Goal: Task Accomplishment & Management: Use online tool/utility

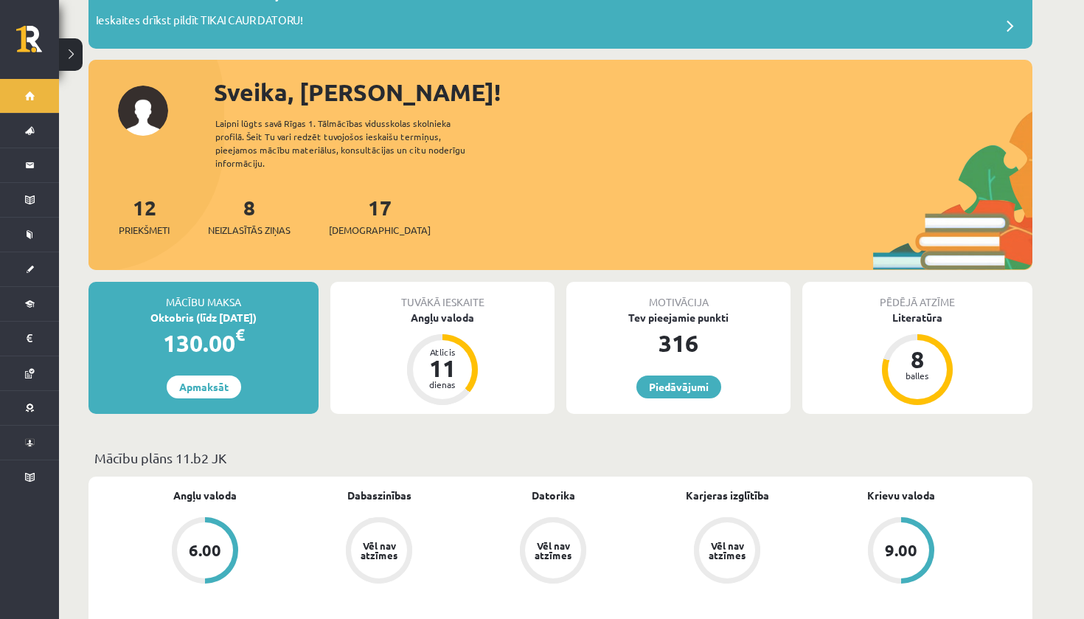
scroll to position [120, 0]
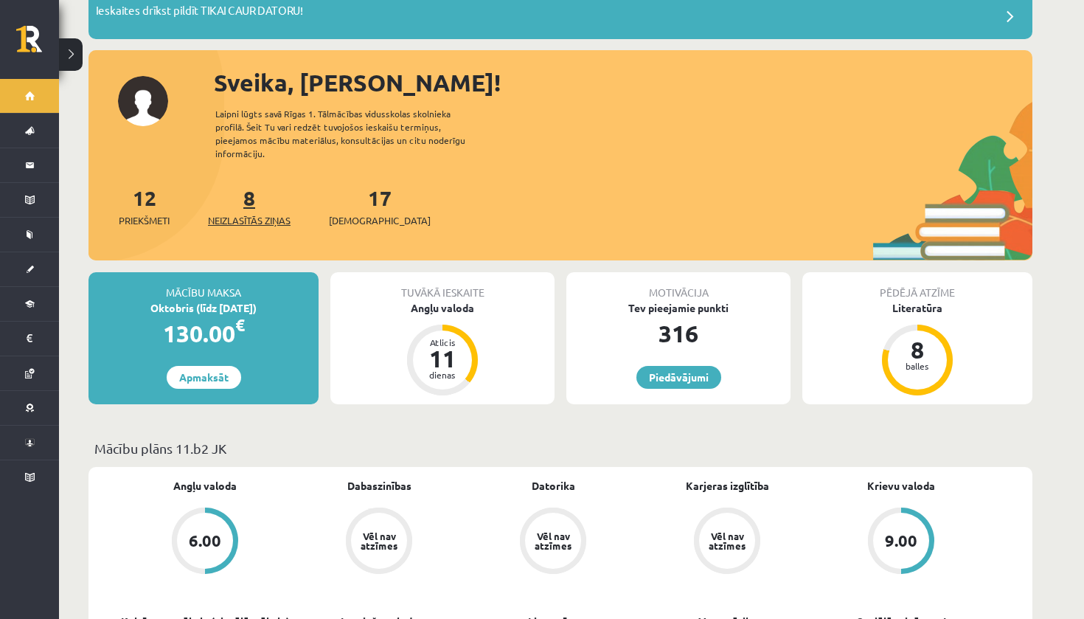
click at [249, 213] on span "Neizlasītās ziņas" at bounding box center [249, 220] width 83 height 15
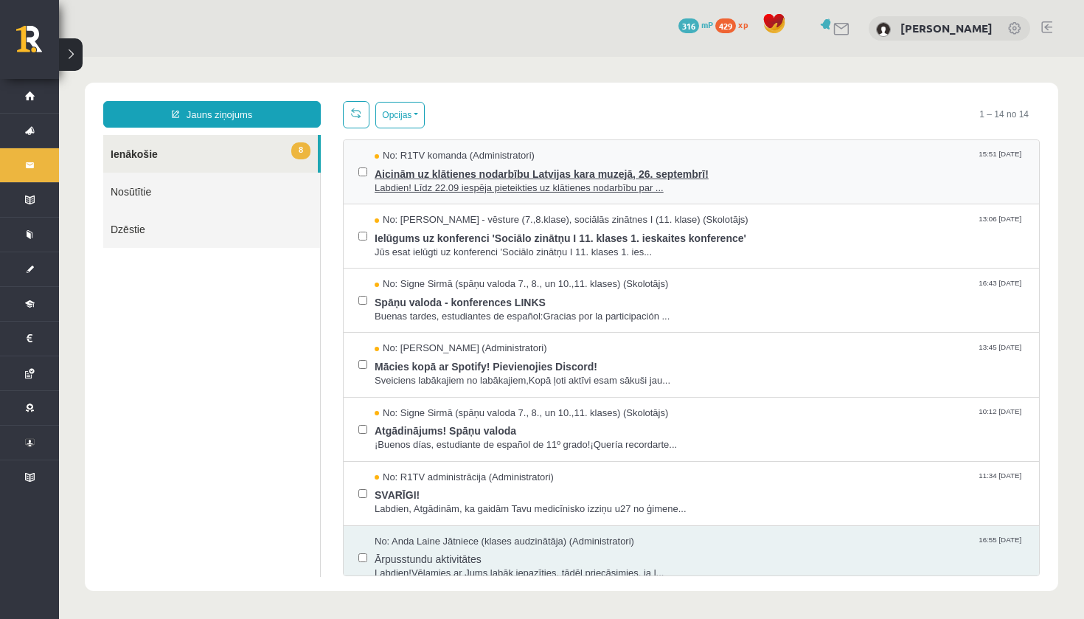
click at [524, 179] on span "Aicinām uz klātienes nodarbību Latvijas kara muzejā, 26. septembrī!" at bounding box center [700, 172] width 650 height 18
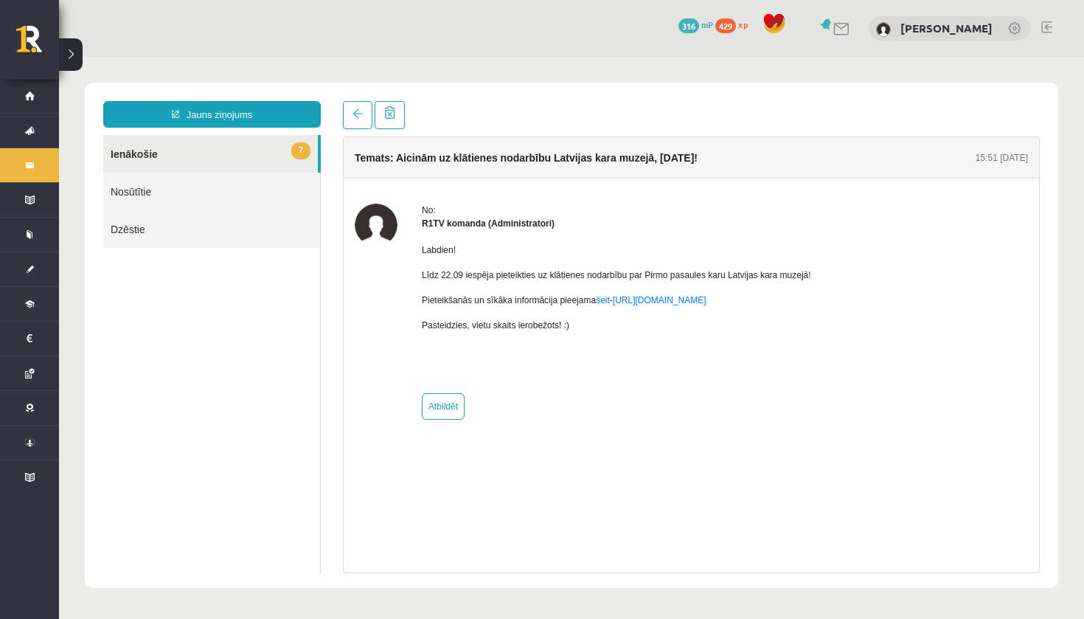
click at [346, 100] on div "**********" at bounding box center [572, 335] width 974 height 505
click at [356, 111] on span at bounding box center [358, 113] width 10 height 10
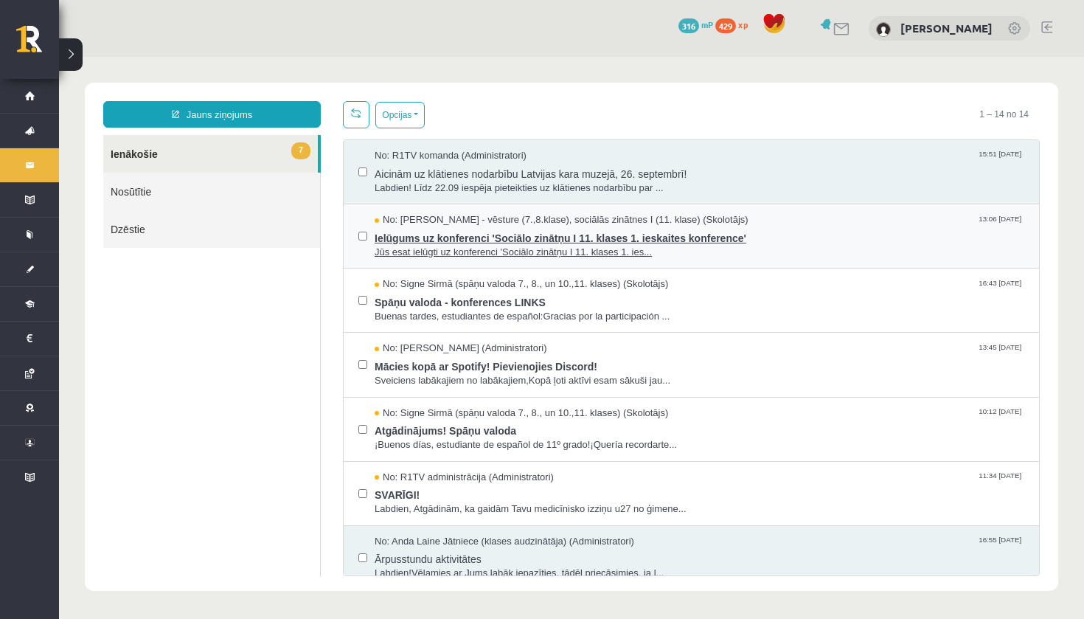
click at [437, 218] on span "No: Andris Garabidovičs - vēsture (7.,8.klase), sociālās zinātnes I (11. klase)…" at bounding box center [562, 220] width 374 height 14
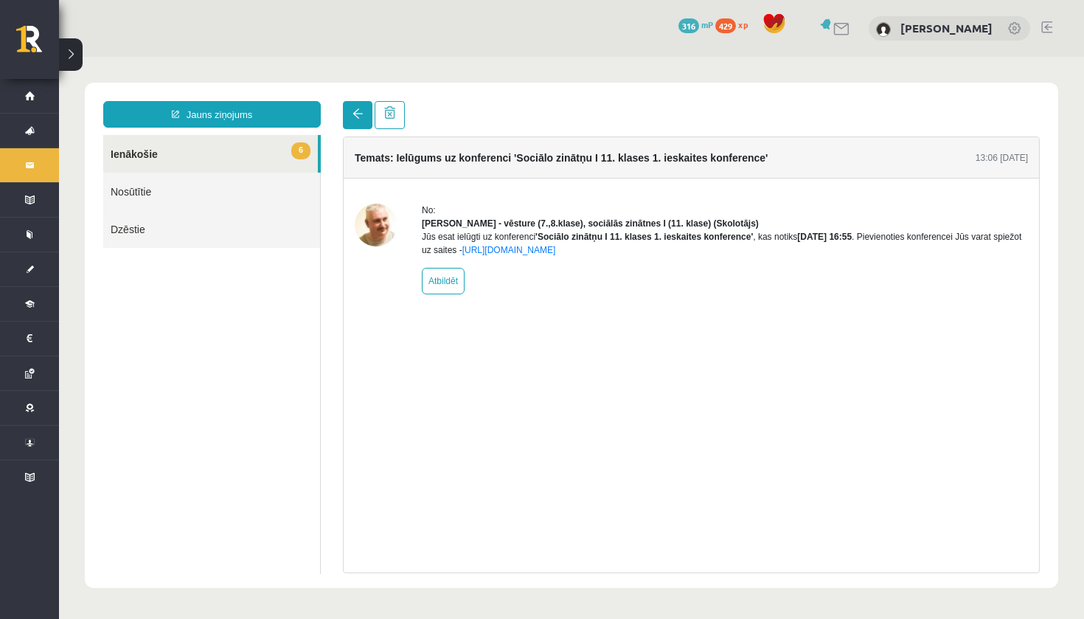
click at [351, 112] on link at bounding box center [358, 115] width 30 height 28
click at [361, 115] on span at bounding box center [358, 113] width 10 height 10
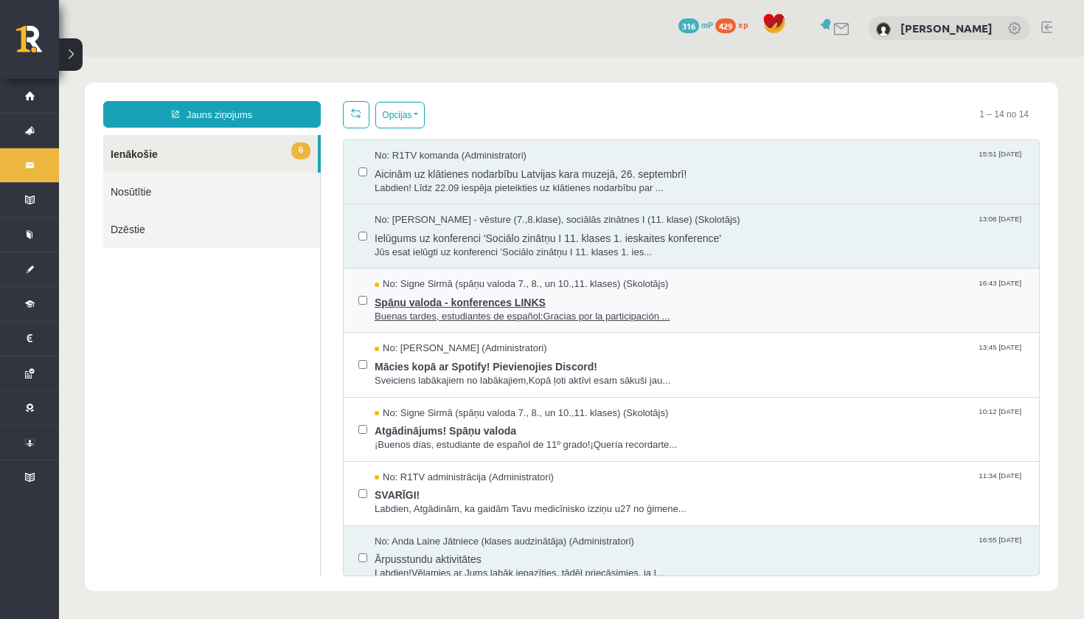
click at [522, 311] on span "Buenas tardes, estudiantes de español:Gracias por la participación ..." at bounding box center [700, 317] width 650 height 14
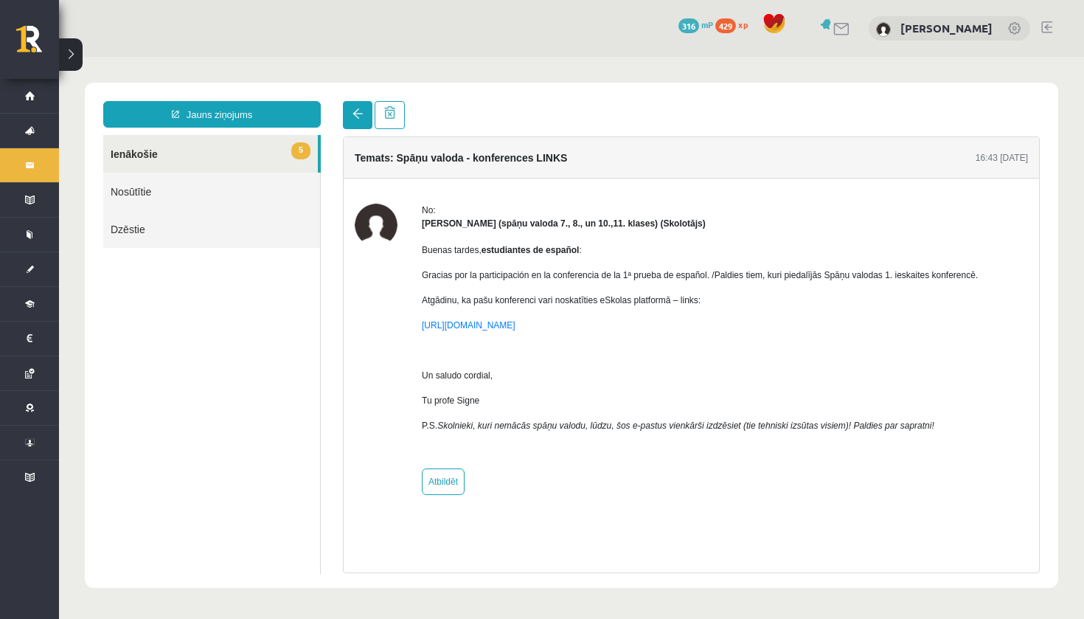
click at [360, 111] on span at bounding box center [358, 113] width 10 height 10
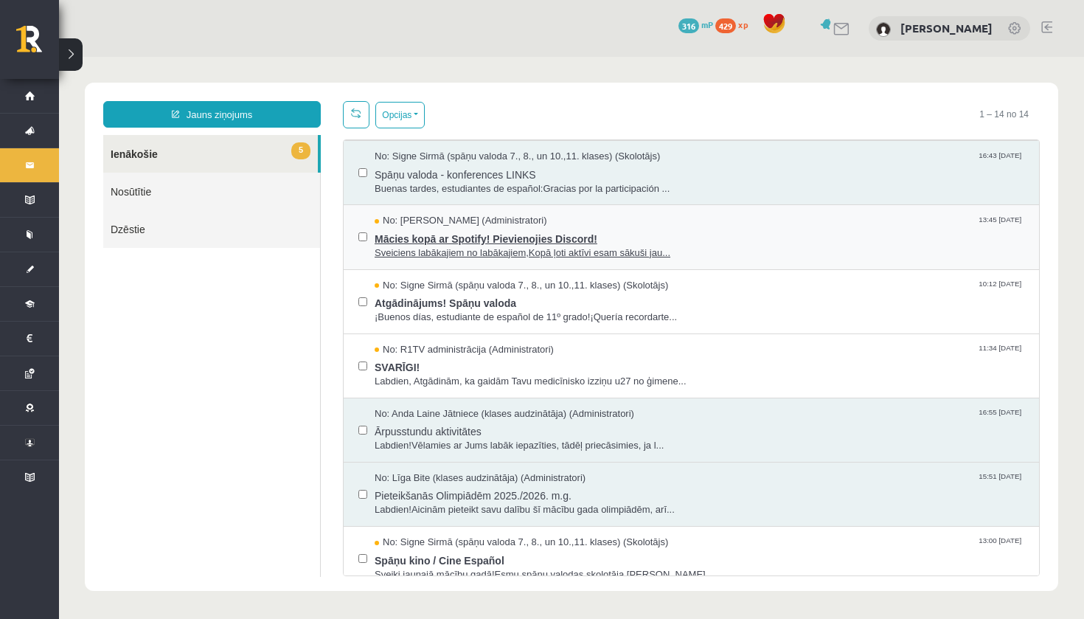
scroll to position [128, 0]
click at [515, 238] on span "Mācies kopā ar Spotify! Pievienojies Discord!" at bounding box center [700, 236] width 650 height 18
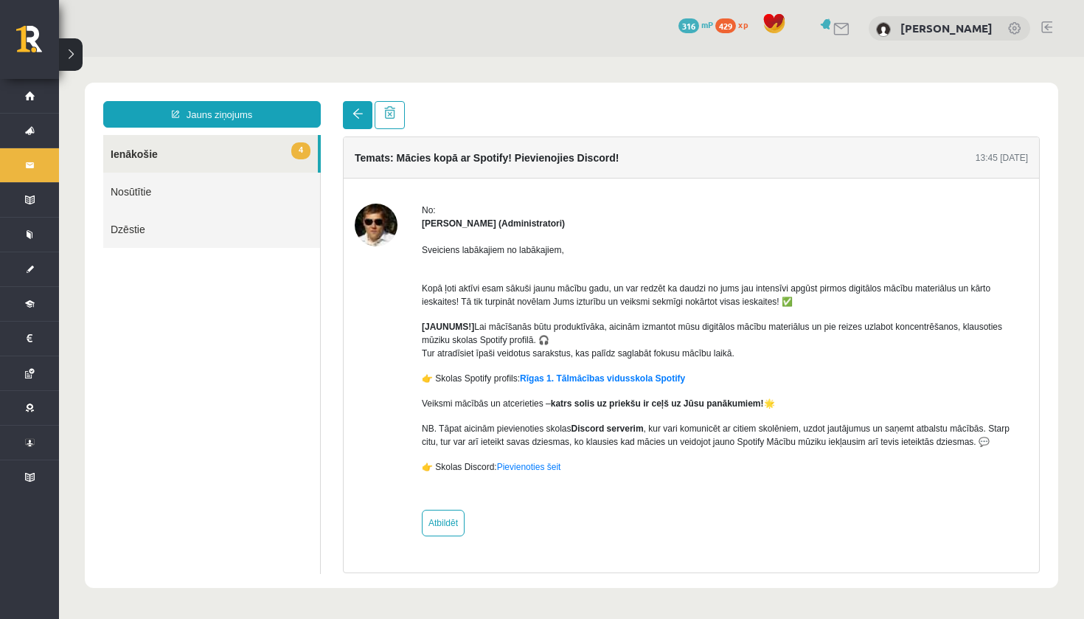
scroll to position [0, 0]
click at [364, 117] on link at bounding box center [358, 115] width 30 height 28
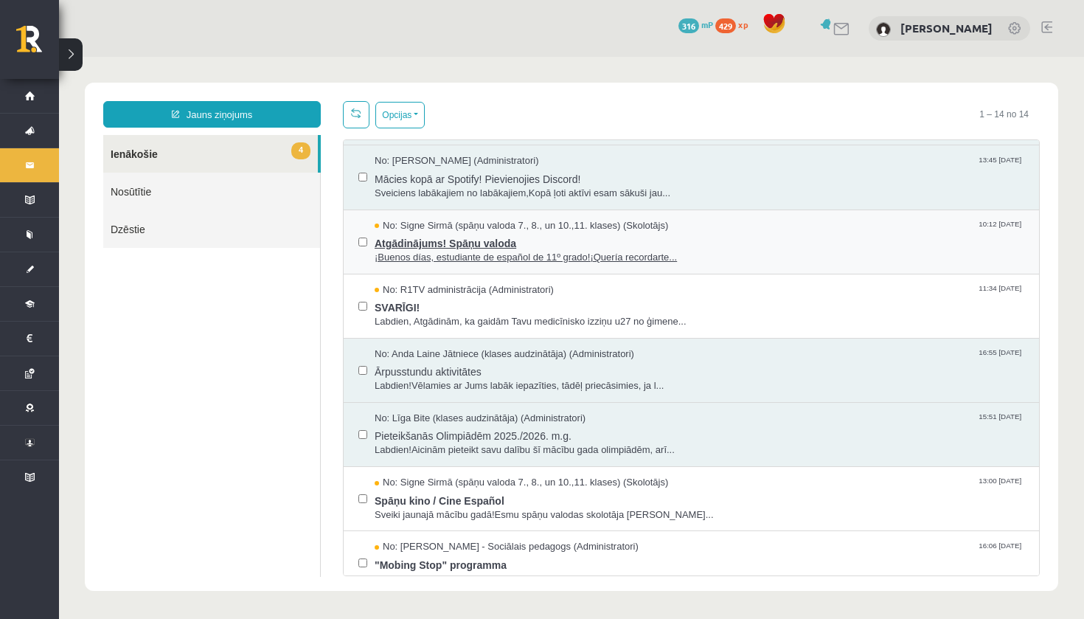
scroll to position [200, 0]
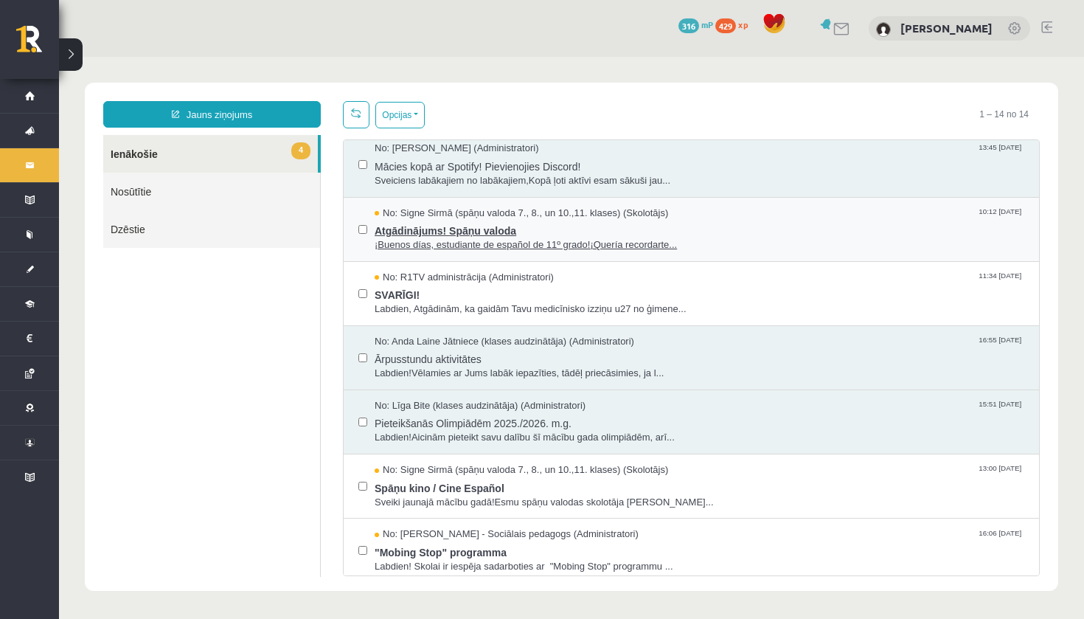
click at [459, 231] on span "Atgādinājums! Spāņu valoda" at bounding box center [700, 229] width 650 height 18
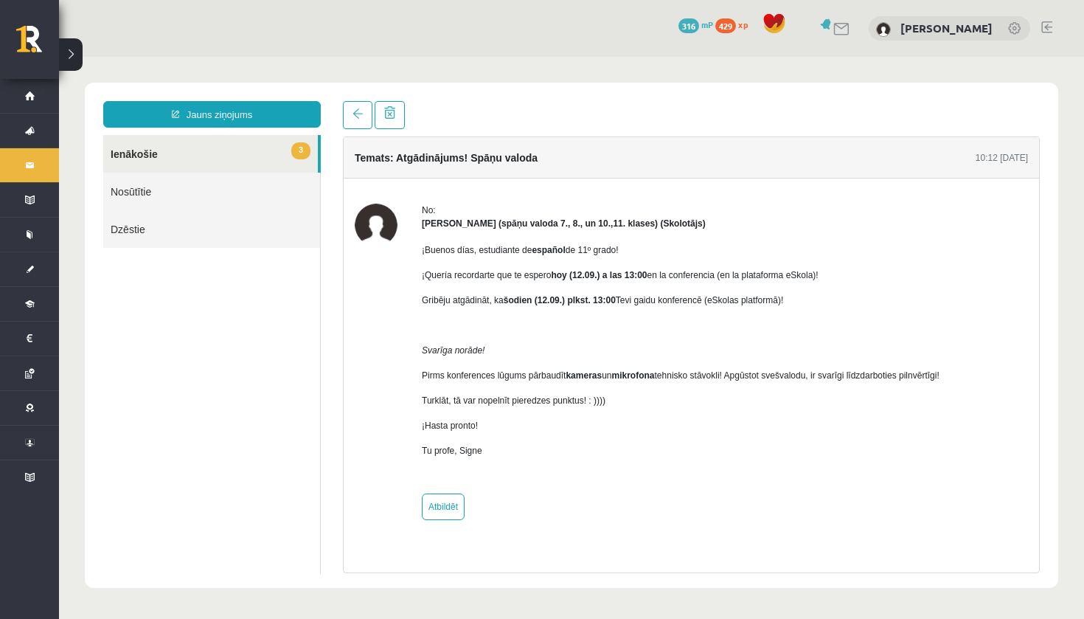
scroll to position [0, 0]
click at [351, 118] on link at bounding box center [358, 115] width 30 height 28
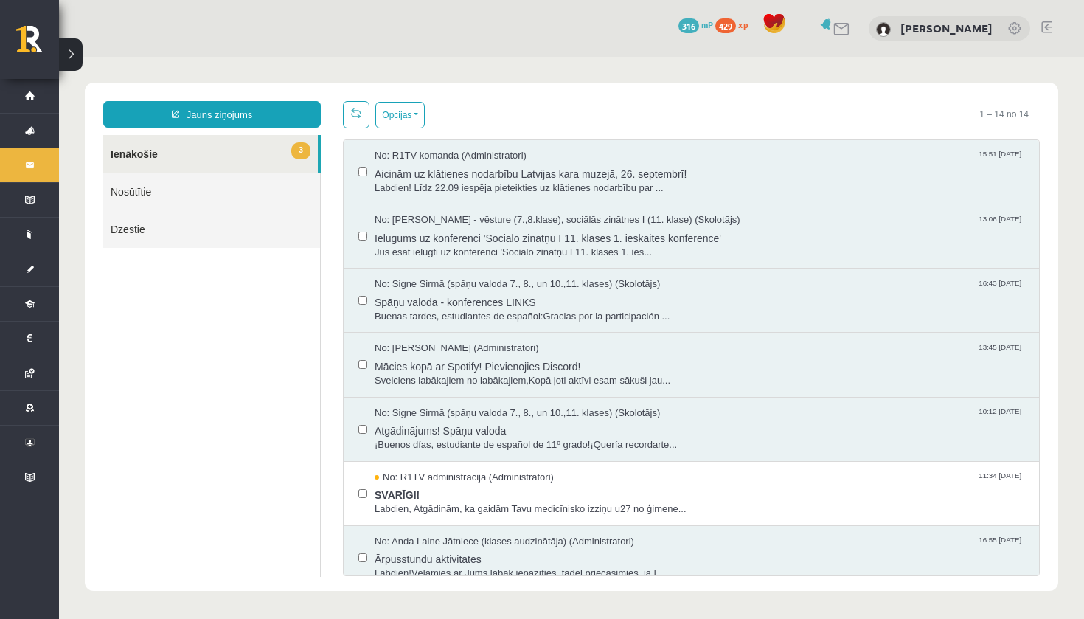
click at [266, 151] on link "3 Ienākošie" at bounding box center [210, 154] width 215 height 38
click at [300, 144] on span "3" at bounding box center [300, 150] width 19 height 17
click at [164, 197] on link "Nosūtītie" at bounding box center [211, 192] width 217 height 38
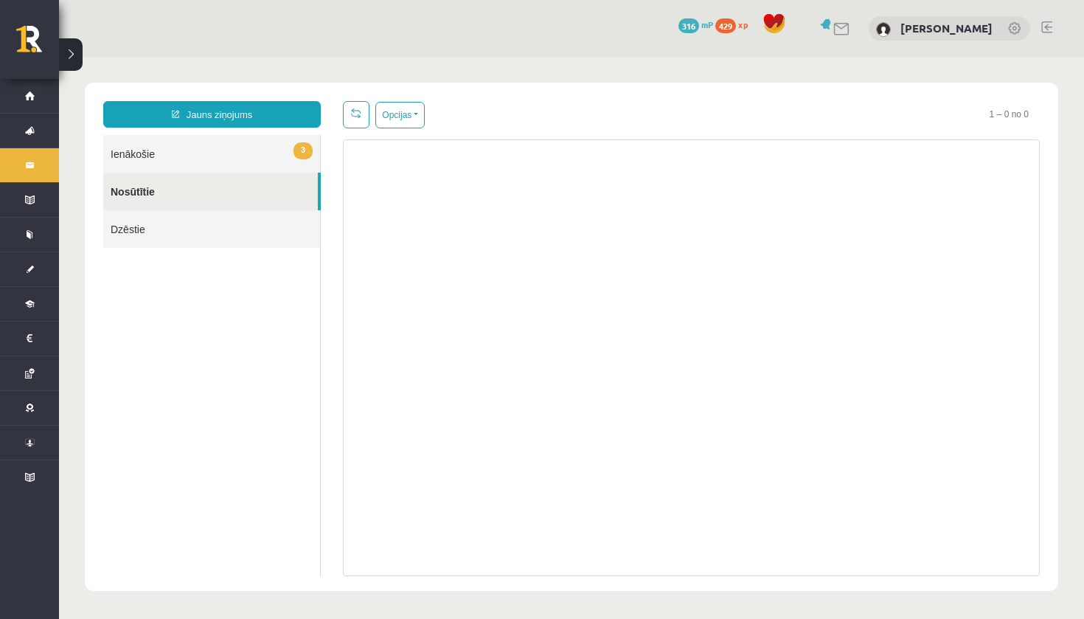
click at [285, 148] on link "3 Ienākošie" at bounding box center [211, 154] width 217 height 38
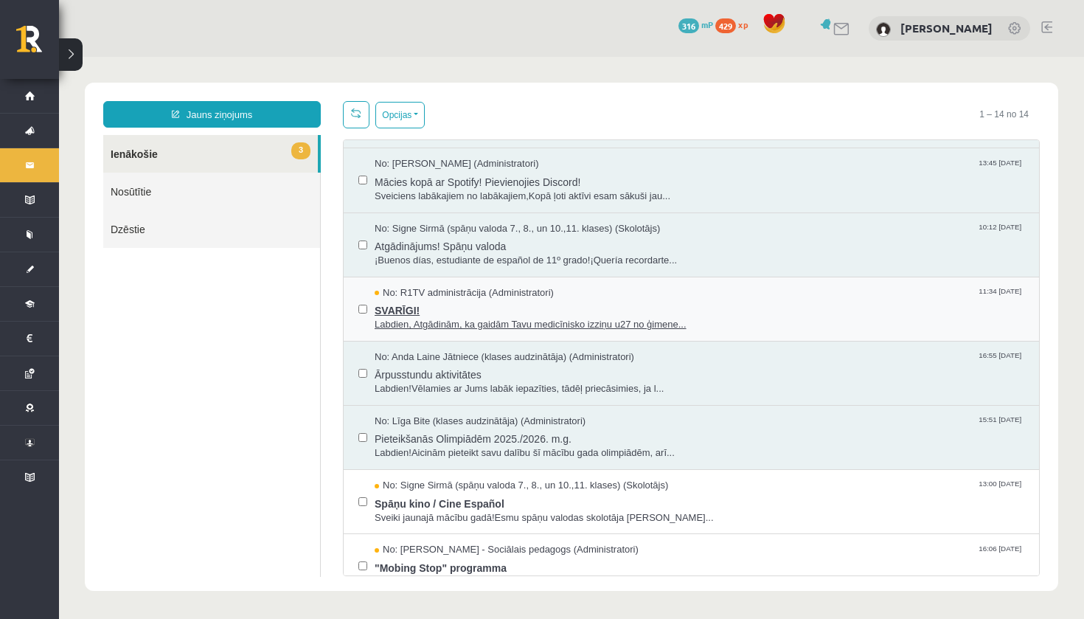
click at [513, 318] on span "Labdien, Atgādinām, ka gaidām Tavu medicīnisko izziņu u27 no ģimene..." at bounding box center [700, 325] width 650 height 14
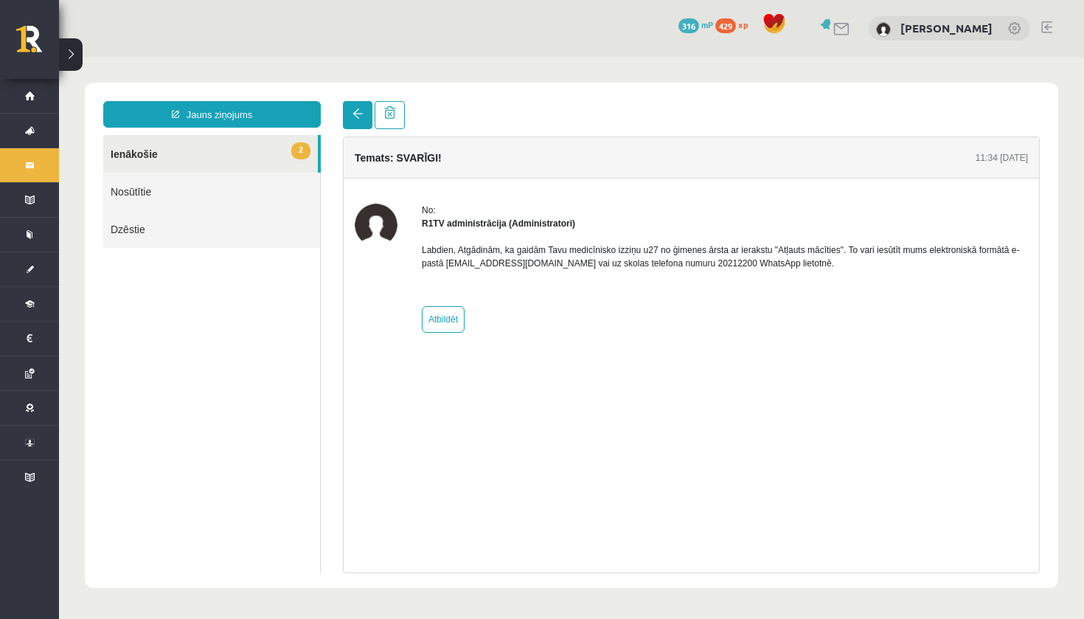
click at [358, 122] on link at bounding box center [358, 115] width 30 height 28
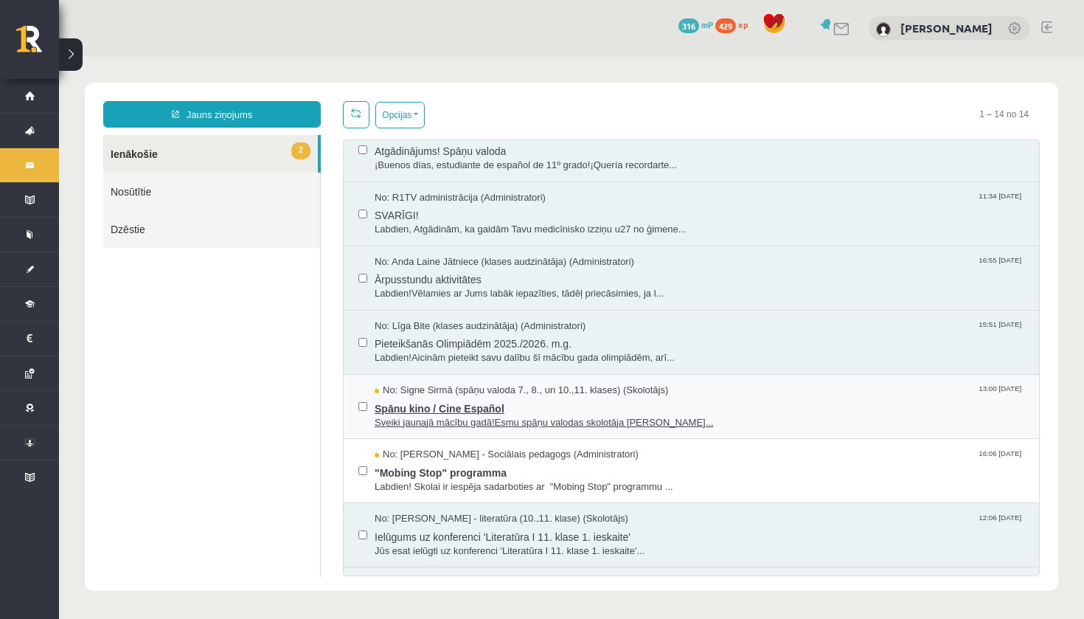
click at [417, 406] on span "Spāņu kino / Cine Español" at bounding box center [700, 407] width 650 height 18
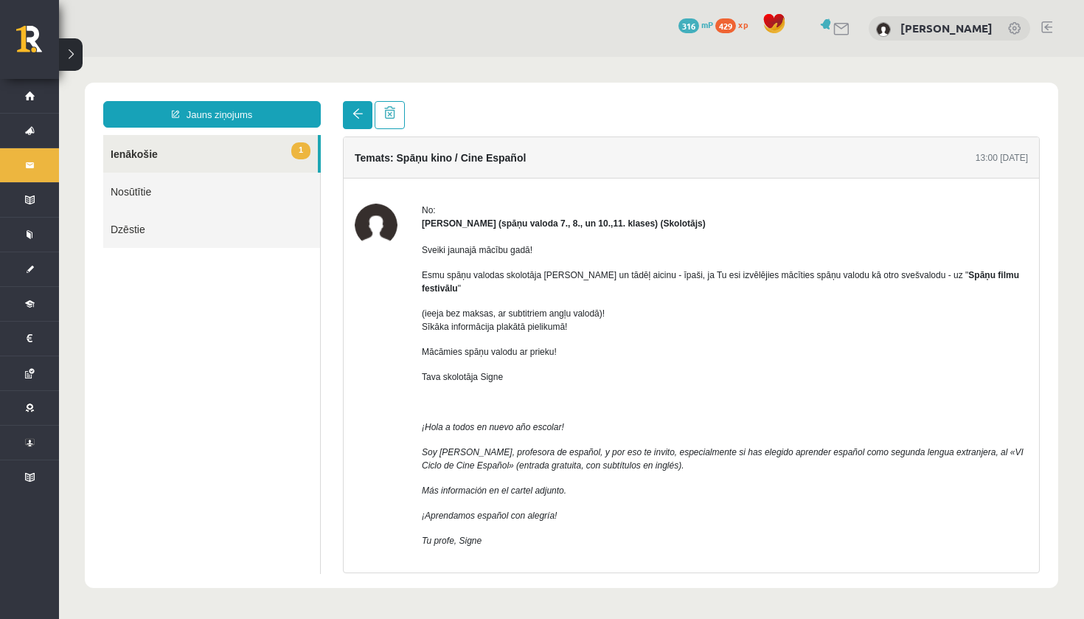
click at [364, 102] on link at bounding box center [358, 115] width 30 height 28
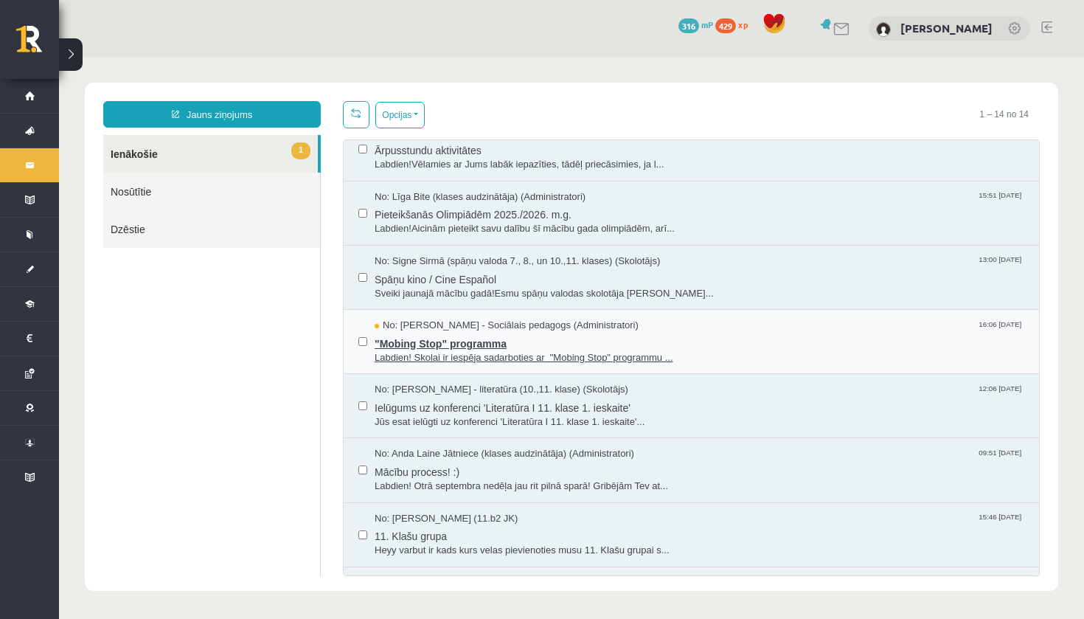
click at [504, 333] on span ""Mobing Stop" programma" at bounding box center [700, 342] width 650 height 18
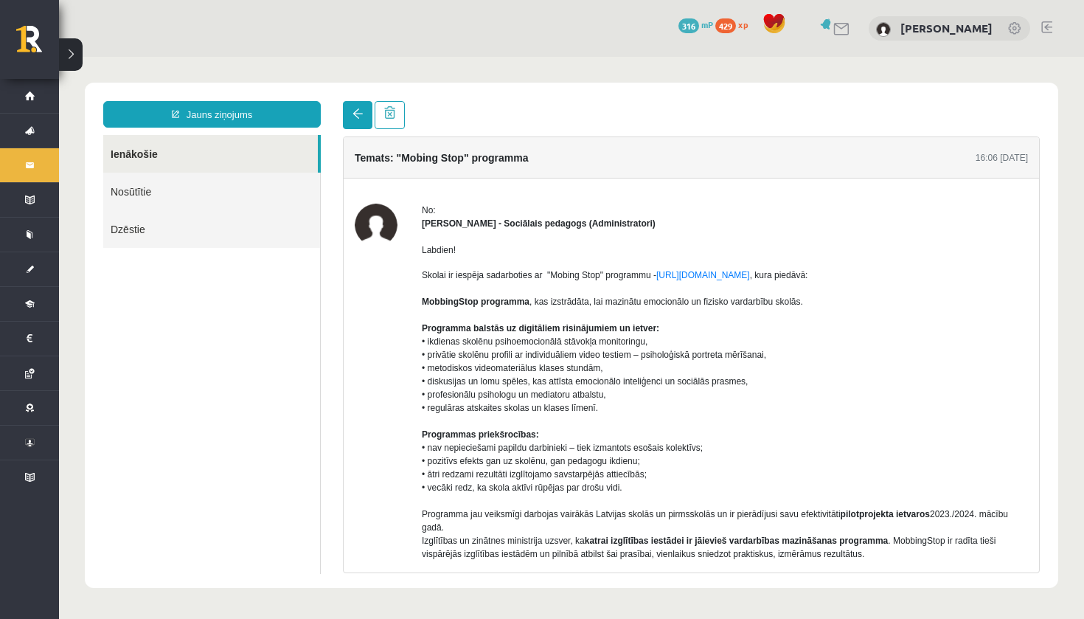
click at [360, 114] on span at bounding box center [358, 113] width 10 height 10
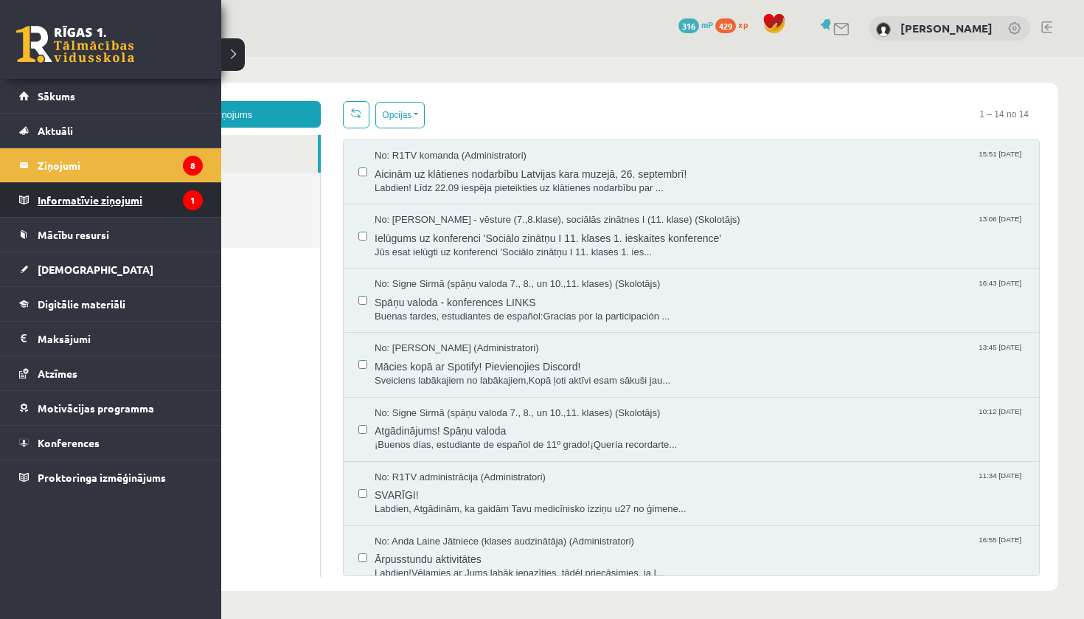
click at [60, 209] on legend "Informatīvie ziņojumi 1" at bounding box center [120, 200] width 165 height 34
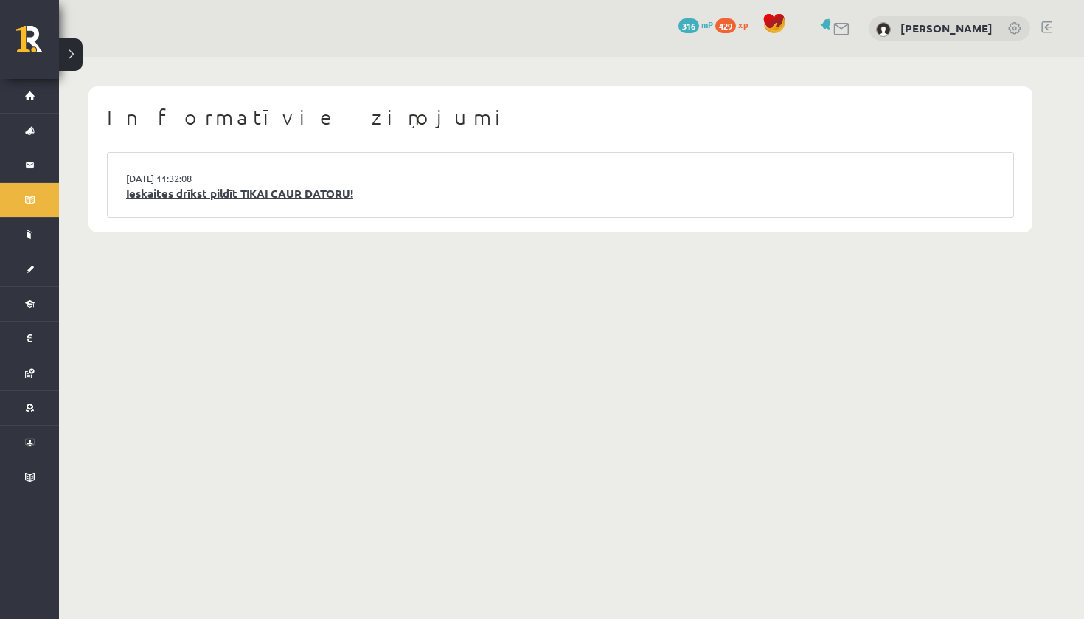
click at [267, 198] on link "Ieskaites drīkst pildīt TIKAI CAUR DATORU!" at bounding box center [560, 193] width 869 height 17
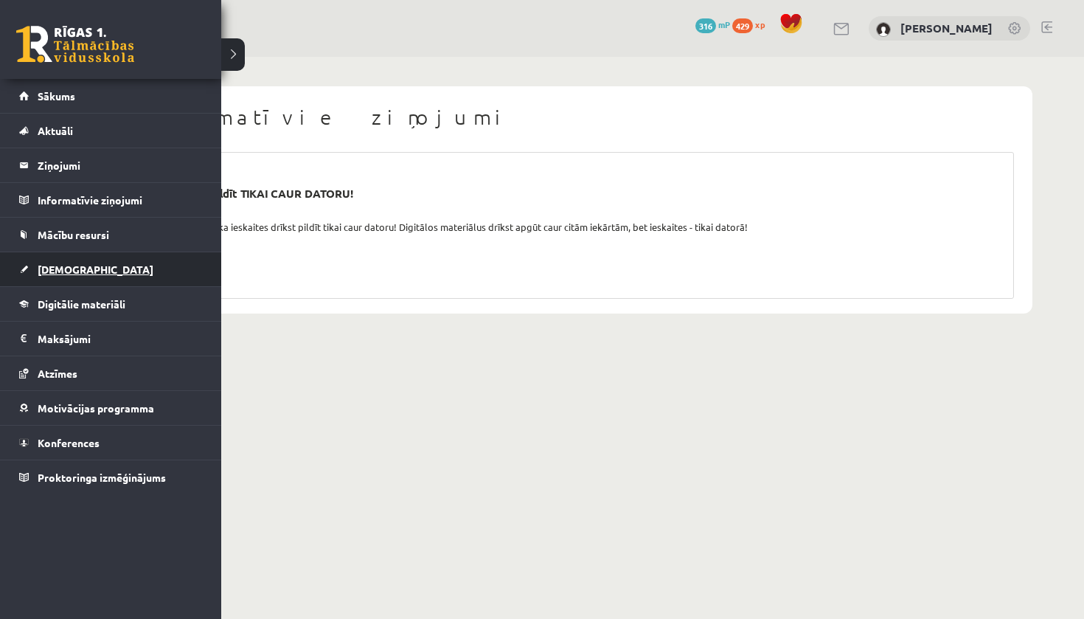
click at [63, 273] on span "[DEMOGRAPHIC_DATA]" at bounding box center [96, 269] width 116 height 13
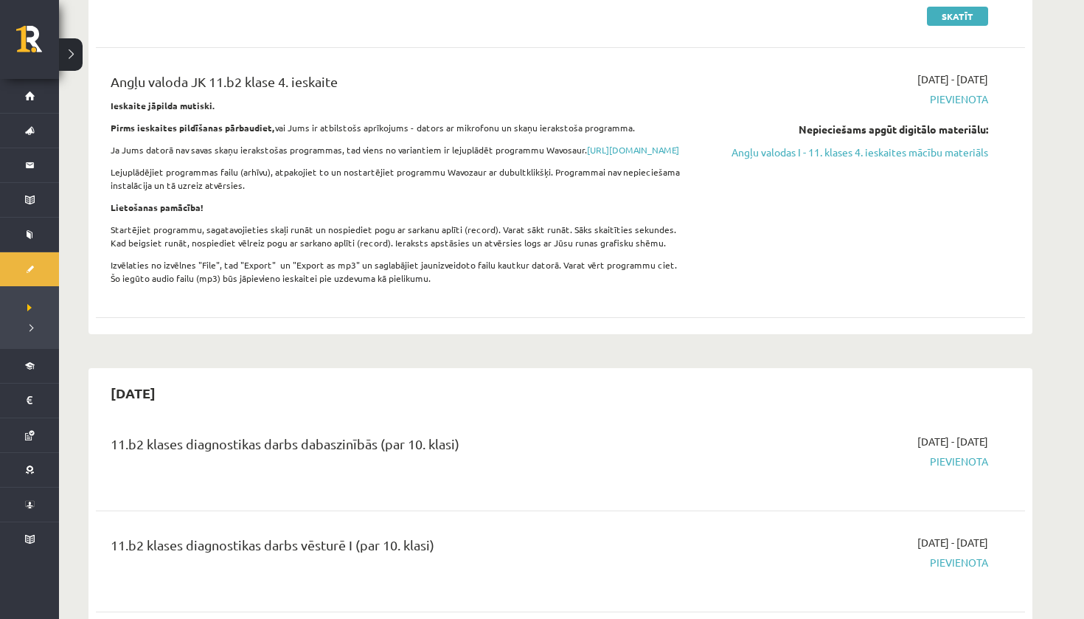
scroll to position [190, 0]
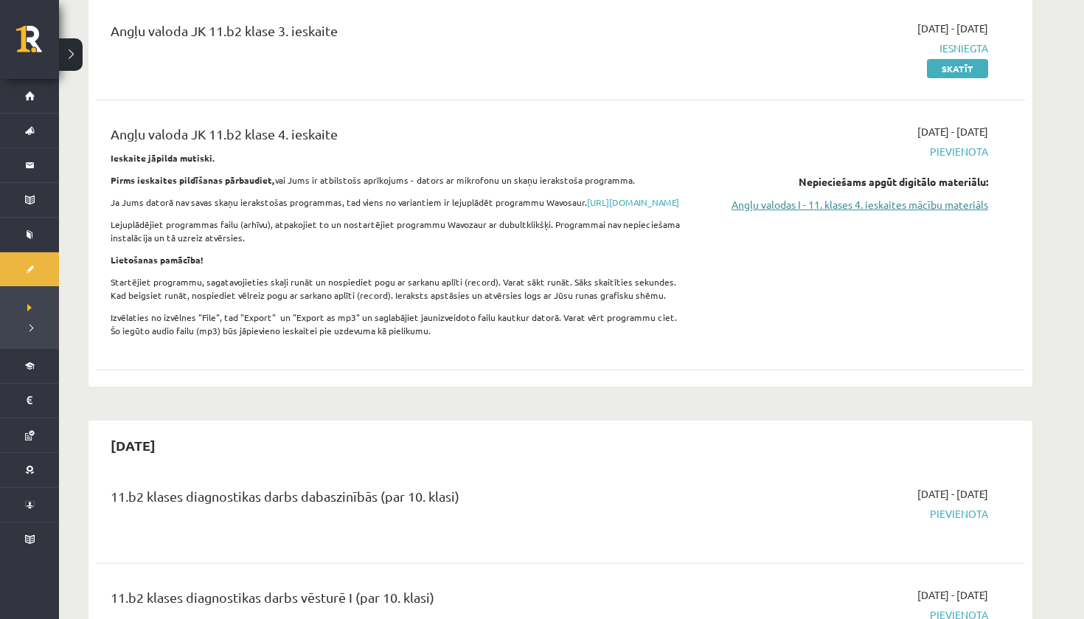
click at [856, 204] on link "Angļu valodas I - 11. klases 4. ieskaites mācību materiāls" at bounding box center [849, 204] width 278 height 15
click at [927, 215] on div "2025-09-01 - 2025-09-30 Pievienota Nepieciešams apgūt digitālo materiālu: Angļu…" at bounding box center [849, 235] width 300 height 222
click at [927, 202] on link "Angļu valodas I - 11. klases 4. ieskaites mācību materiāls" at bounding box center [849, 204] width 278 height 15
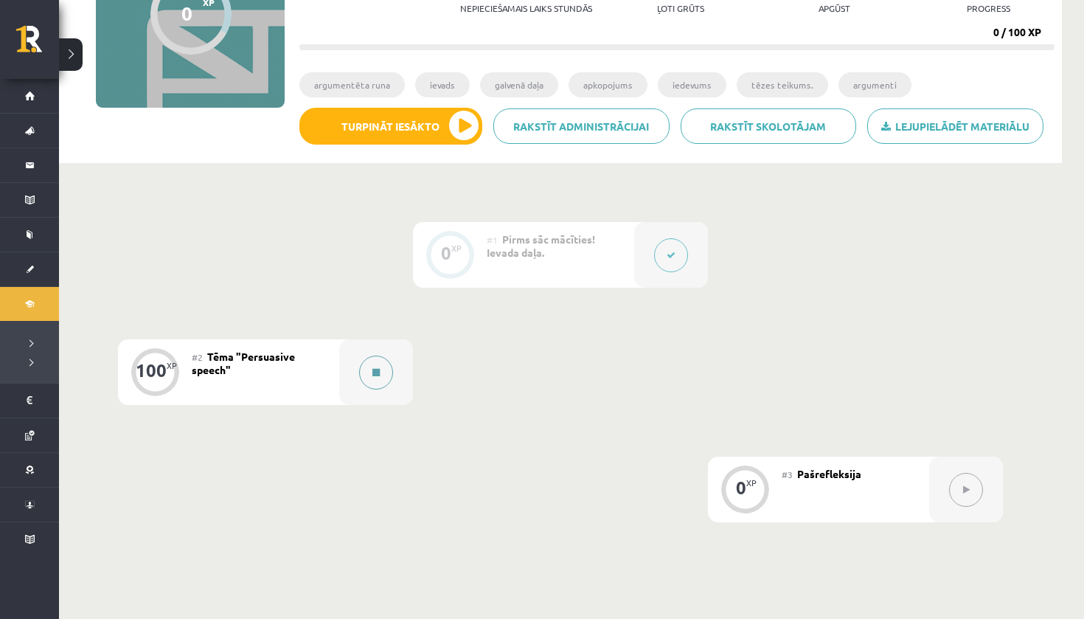
scroll to position [283, 0]
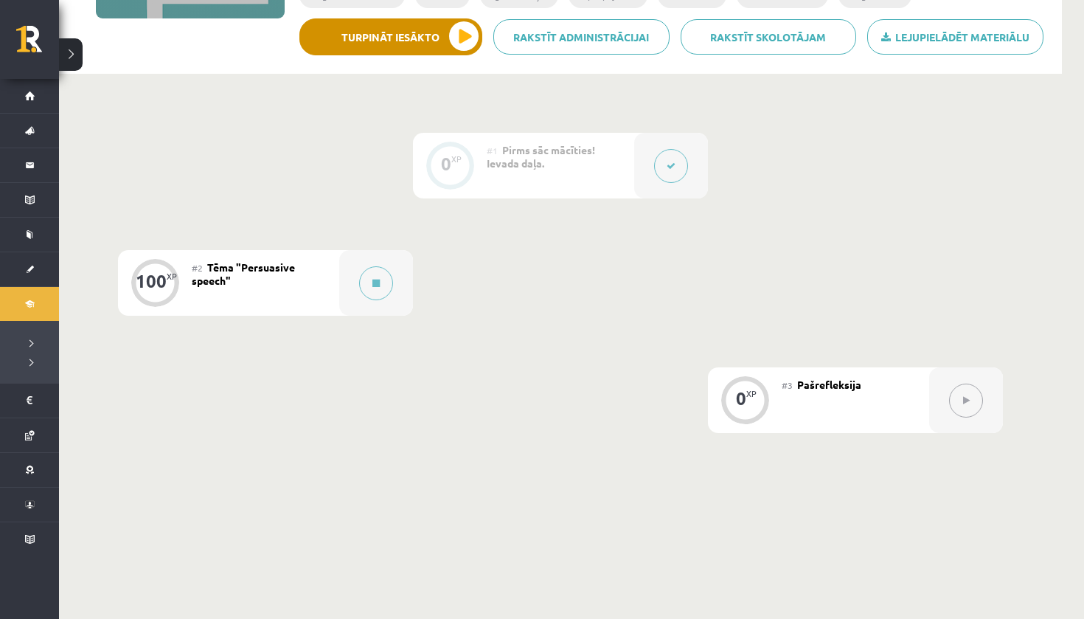
click at [461, 41] on button "Turpināt iesākto" at bounding box center [390, 36] width 183 height 37
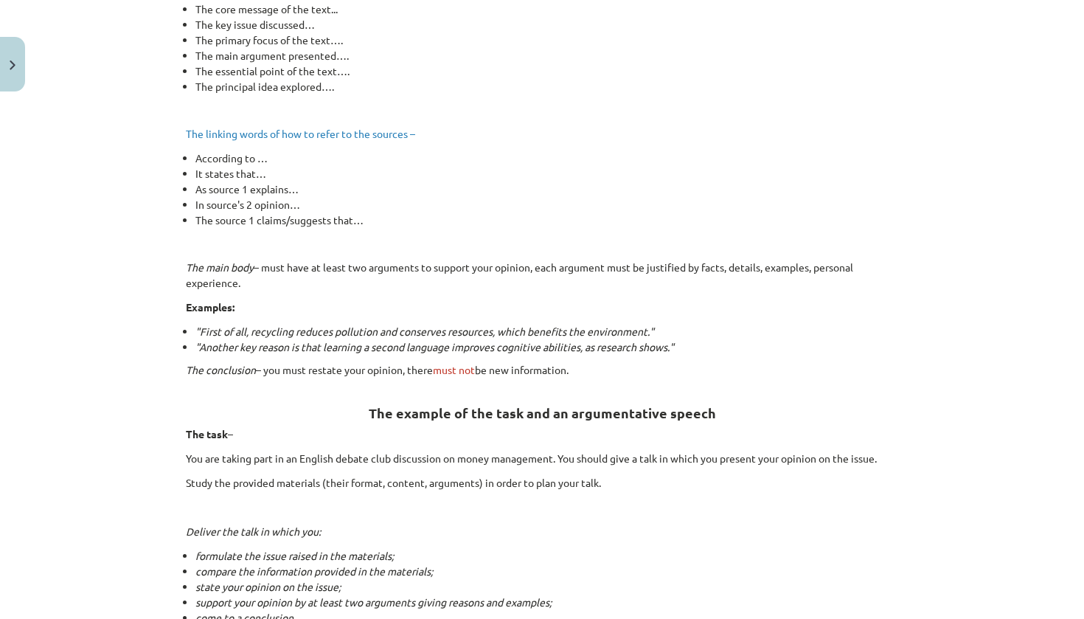
scroll to position [484, 0]
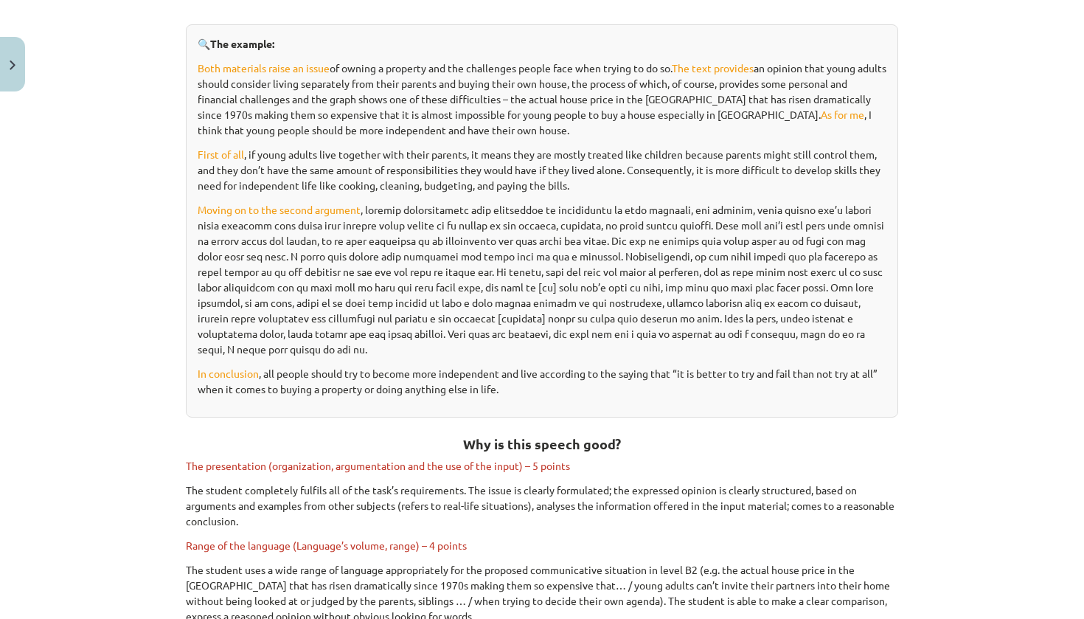
scroll to position [1325, 0]
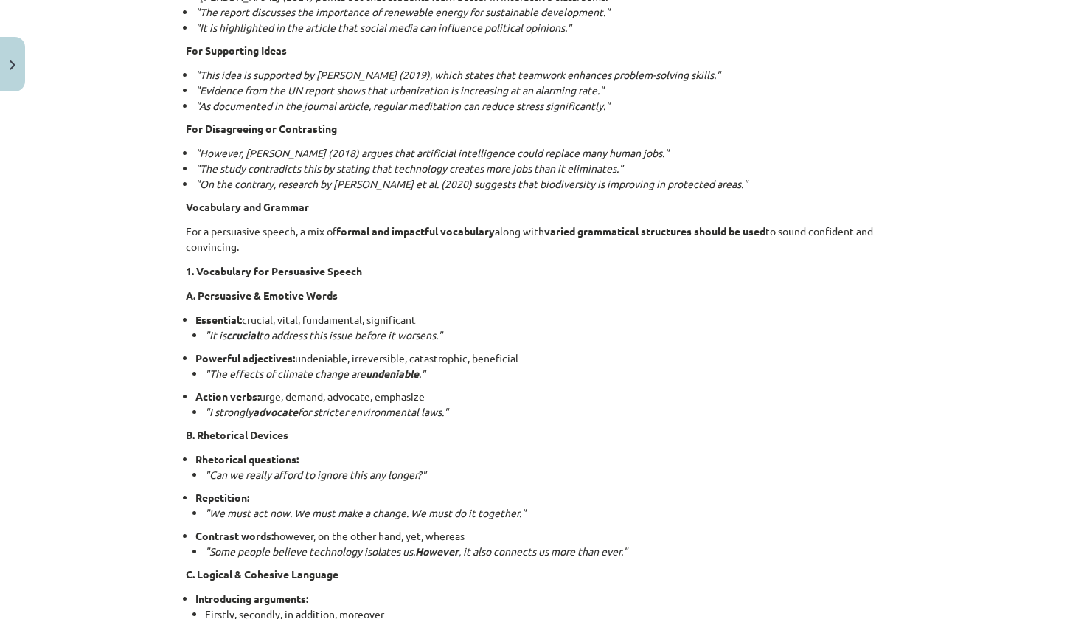
scroll to position [2369, 0]
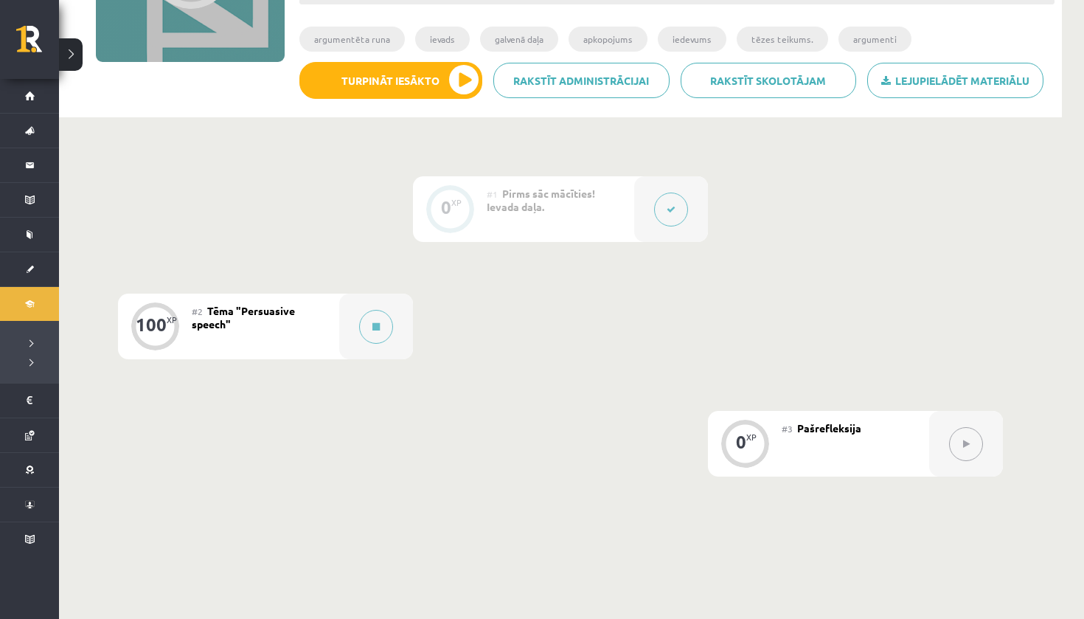
scroll to position [229, 0]
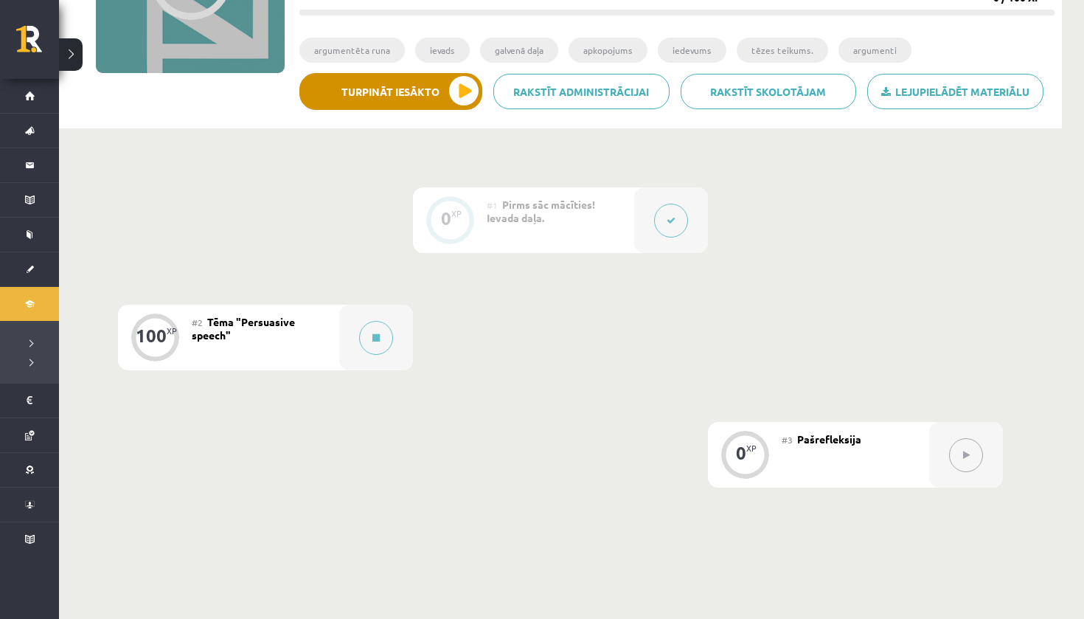
click at [438, 92] on button "Turpināt iesākto" at bounding box center [390, 91] width 183 height 37
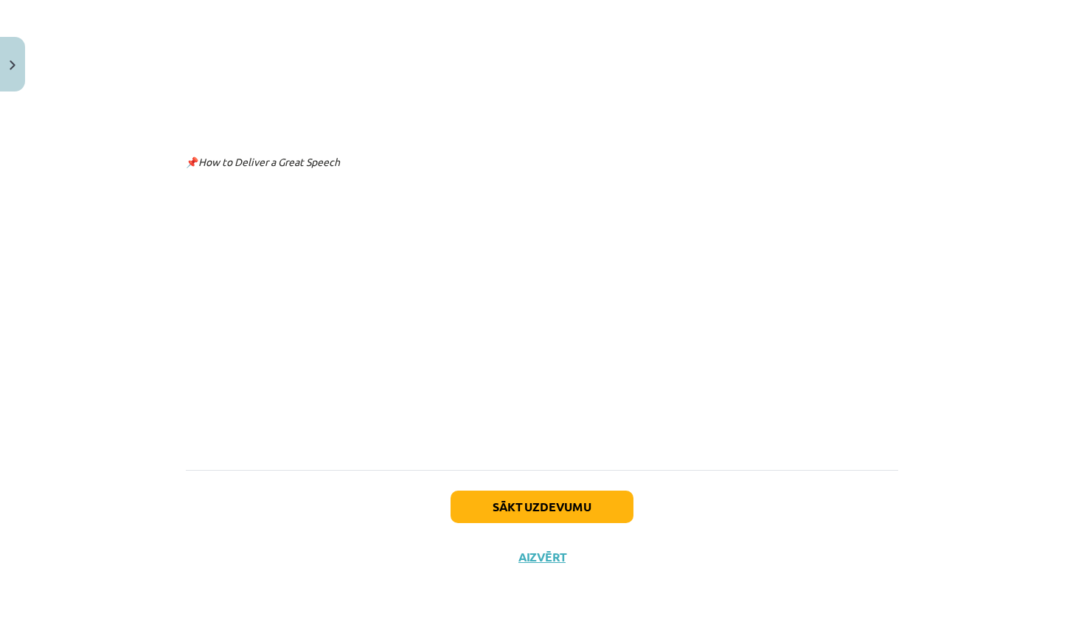
scroll to position [3597, 0]
click at [499, 498] on button "Sākt uzdevumu" at bounding box center [542, 507] width 183 height 32
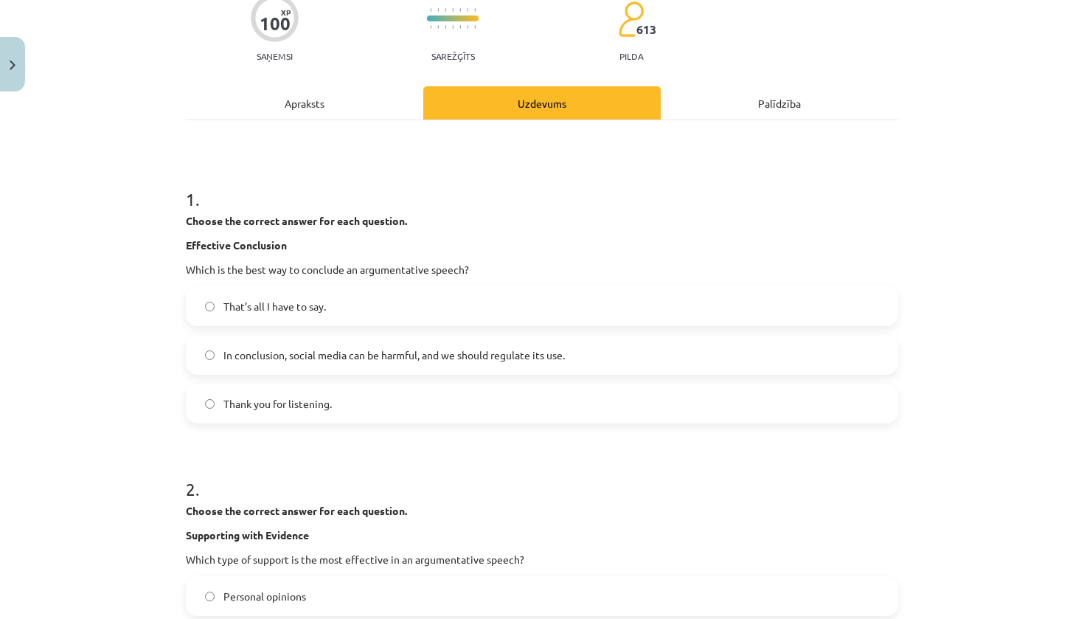
scroll to position [135, 0]
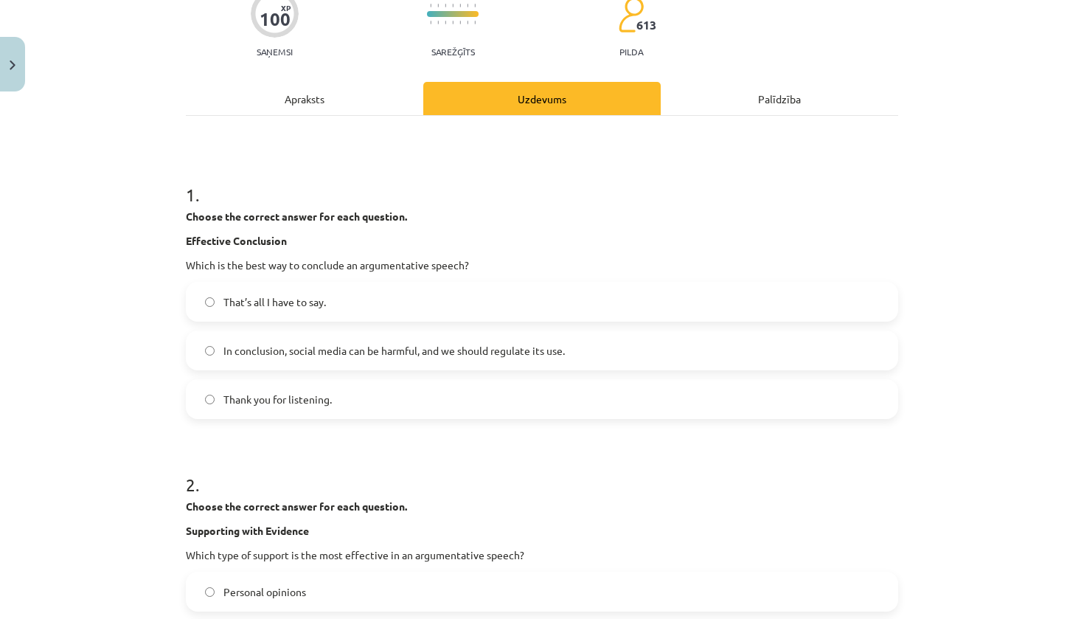
click at [468, 353] on span "In conclusion, social media can be harmful, and we should regulate its use." at bounding box center [395, 350] width 342 height 15
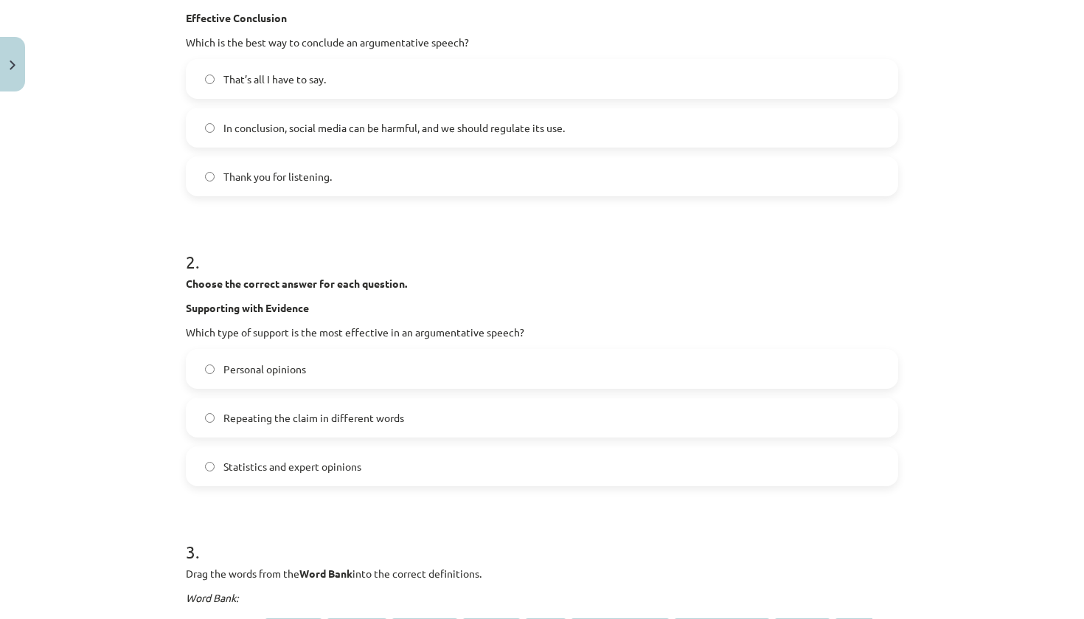
scroll to position [363, 0]
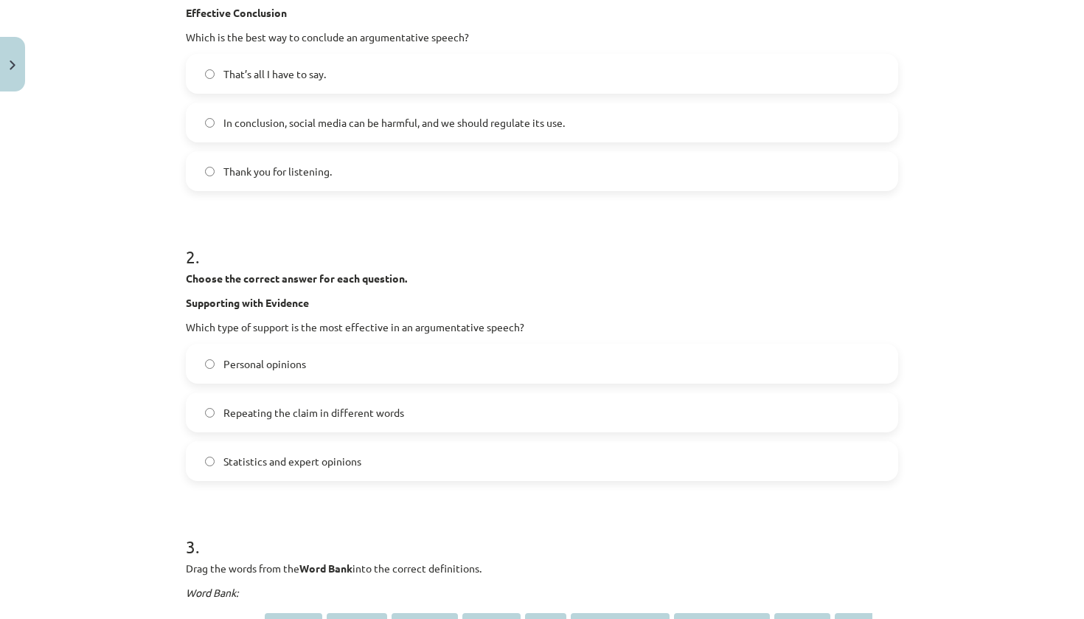
click at [409, 456] on label "Statistics and expert opinions" at bounding box center [542, 461] width 710 height 37
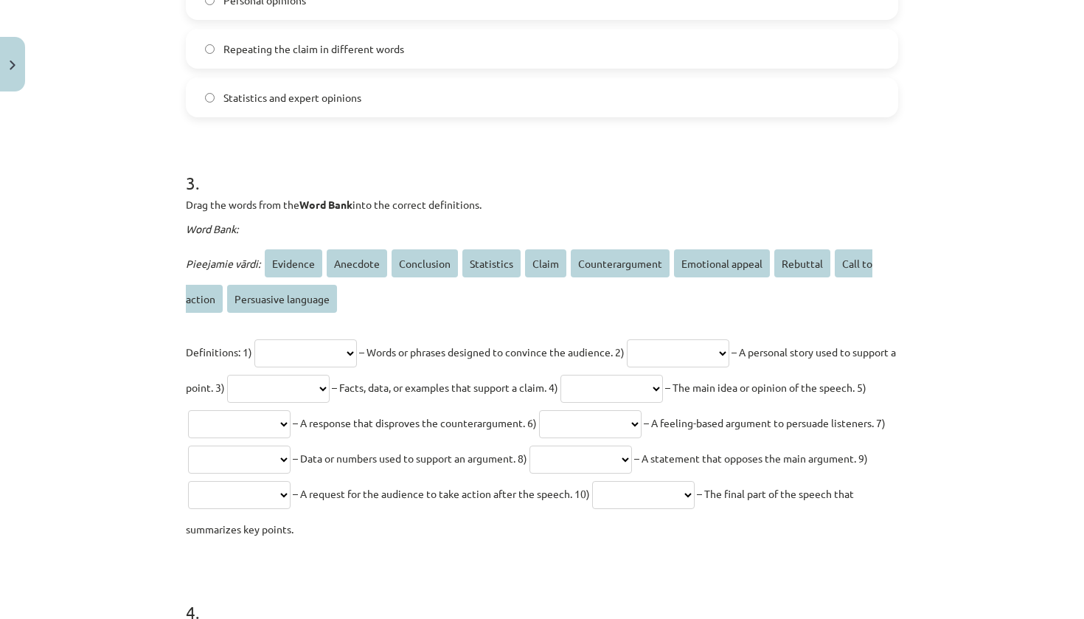
scroll to position [735, 0]
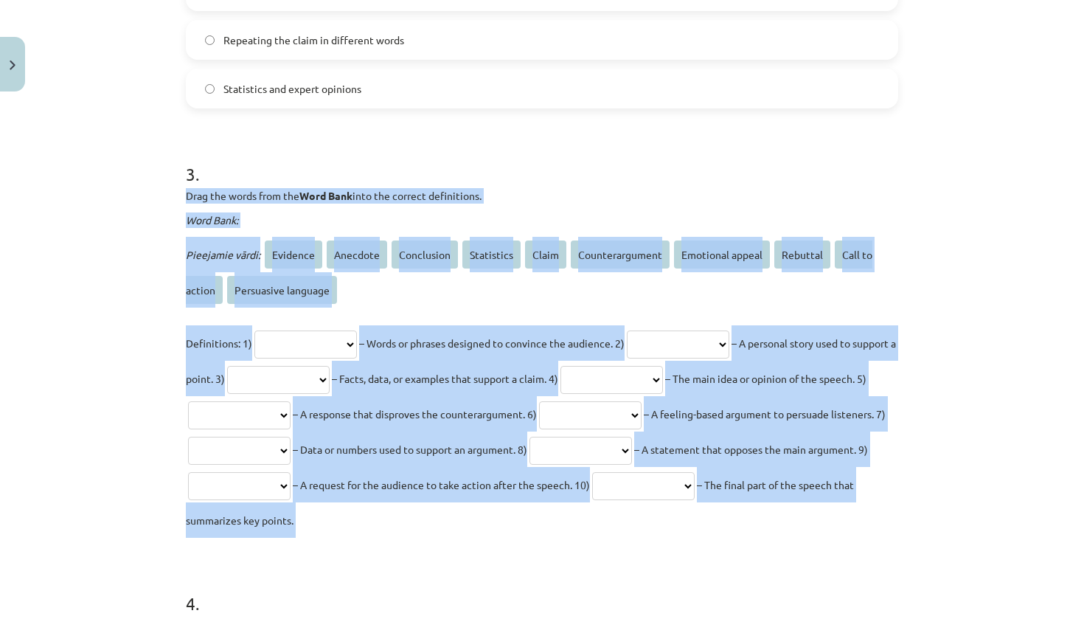
drag, startPoint x: 181, startPoint y: 192, endPoint x: 585, endPoint y: 565, distance: 550.2
copy div "**********"
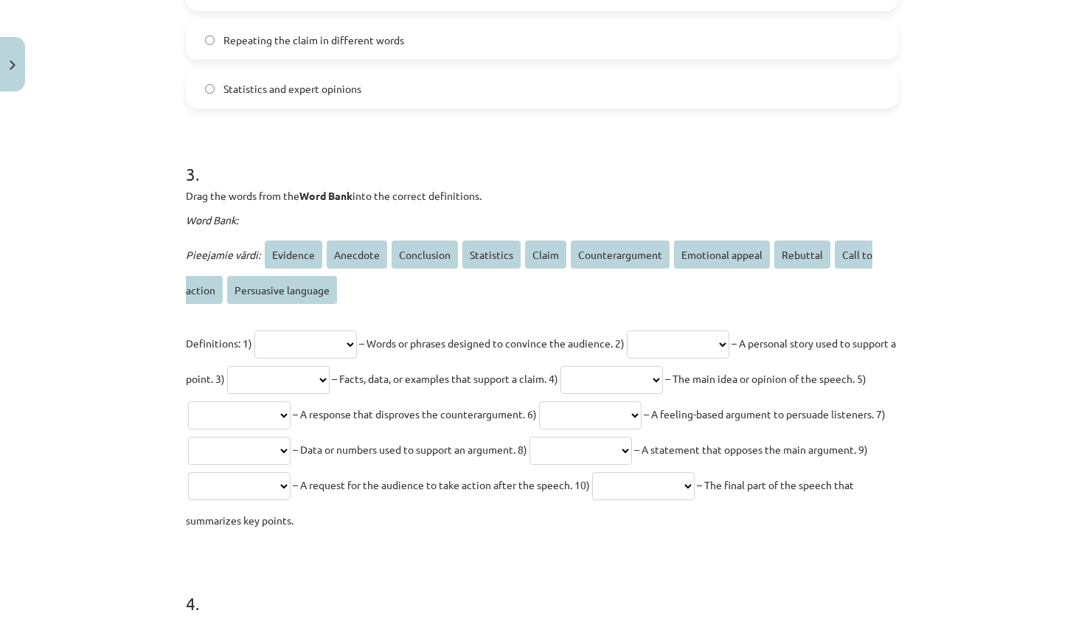
select select "**********"
select select "********"
click at [395, 387] on p "**********" at bounding box center [542, 431] width 713 height 212
select select "********"
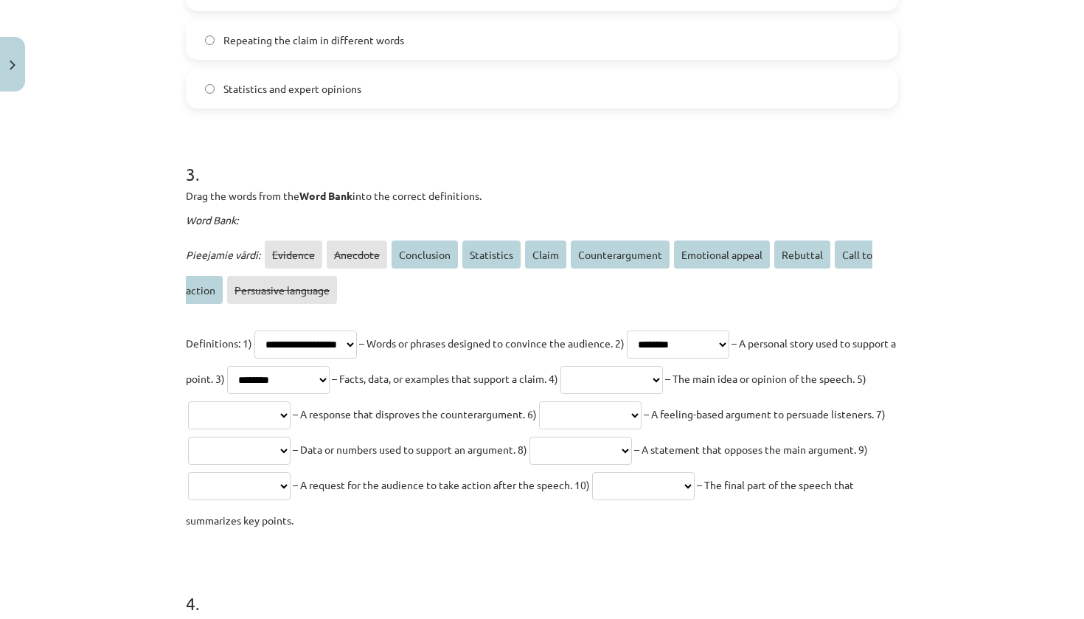
select select "*****"
select select "********"
select select "**********"
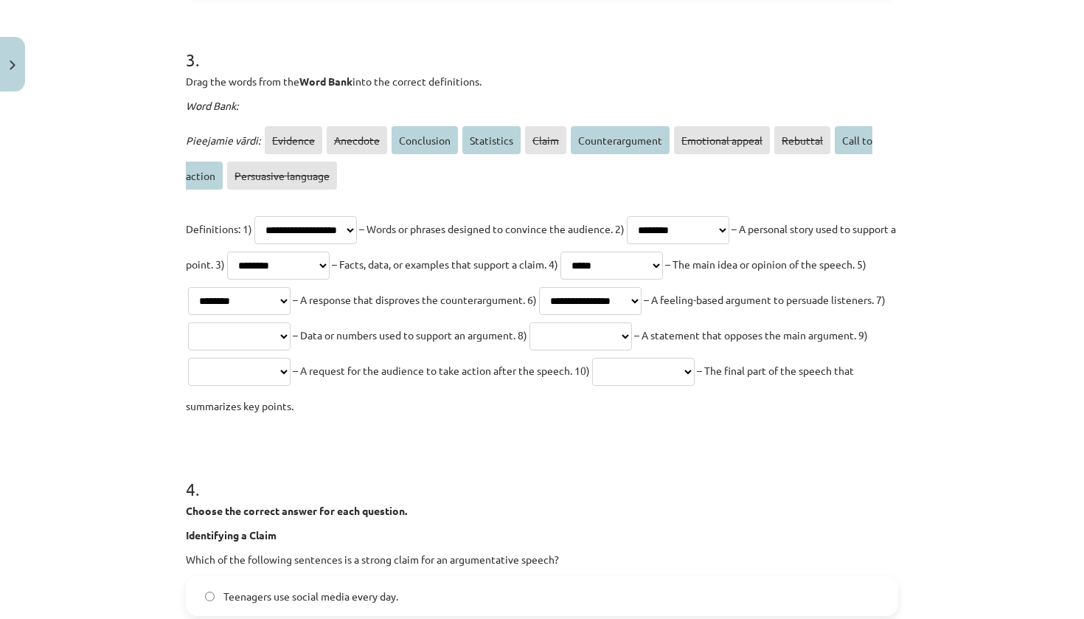
scroll to position [851, 0]
select select "**********"
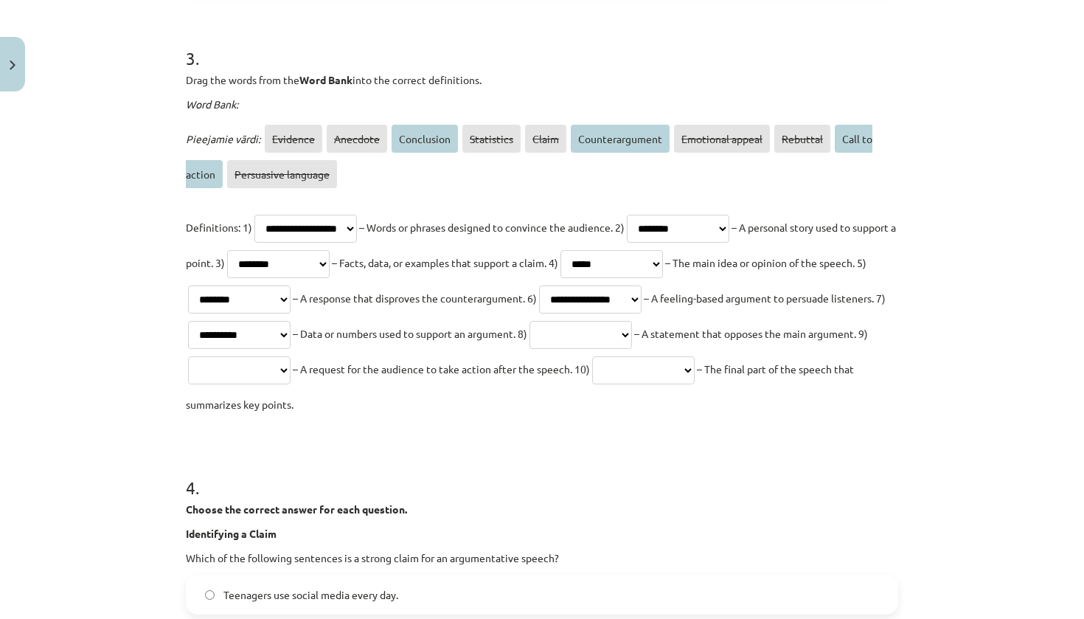
select select "**********"
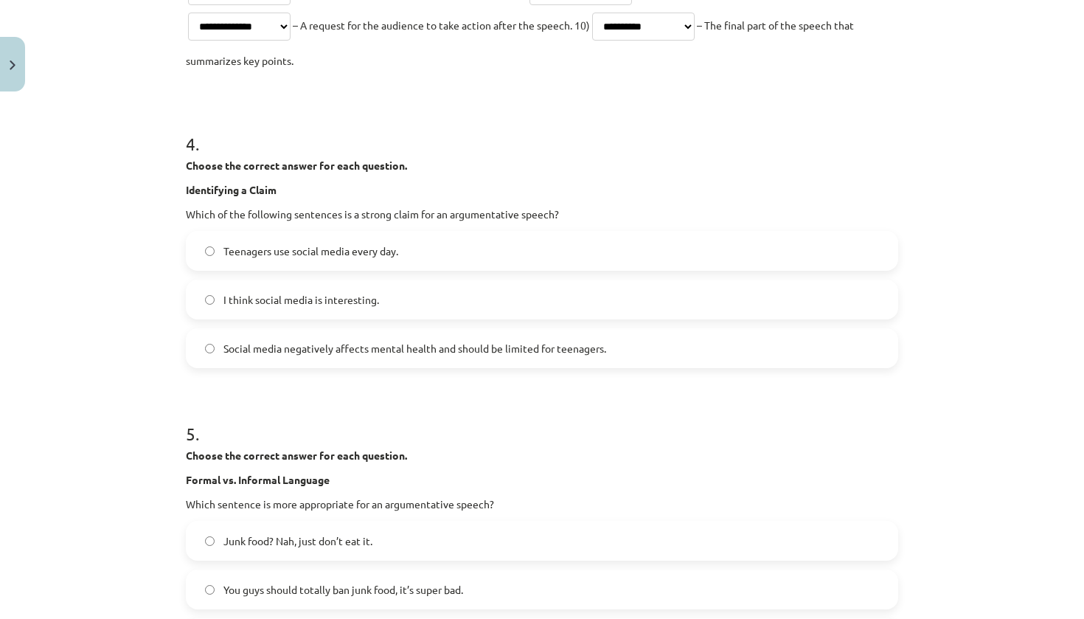
scroll to position [1197, 0]
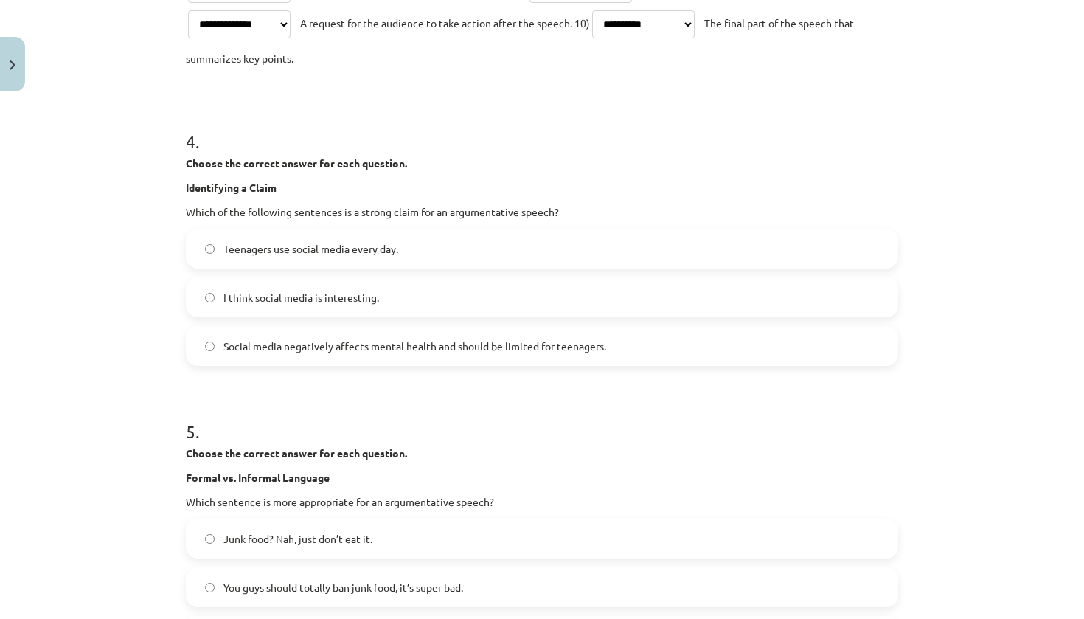
click at [527, 356] on label "Social media negatively affects mental health and should be limited for teenage…" at bounding box center [542, 346] width 710 height 37
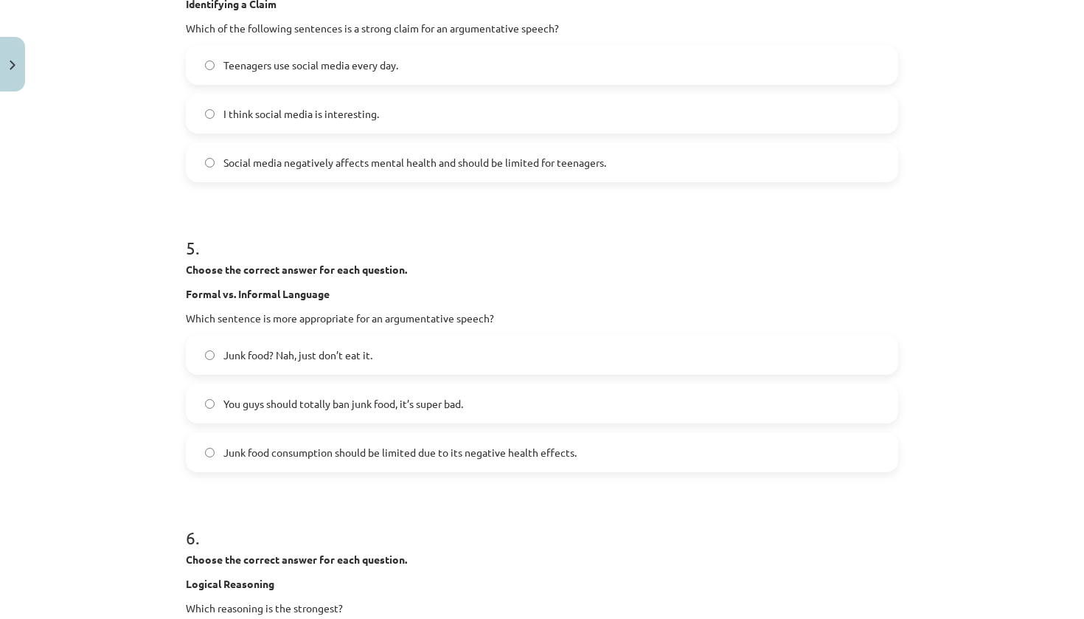
scroll to position [1399, 0]
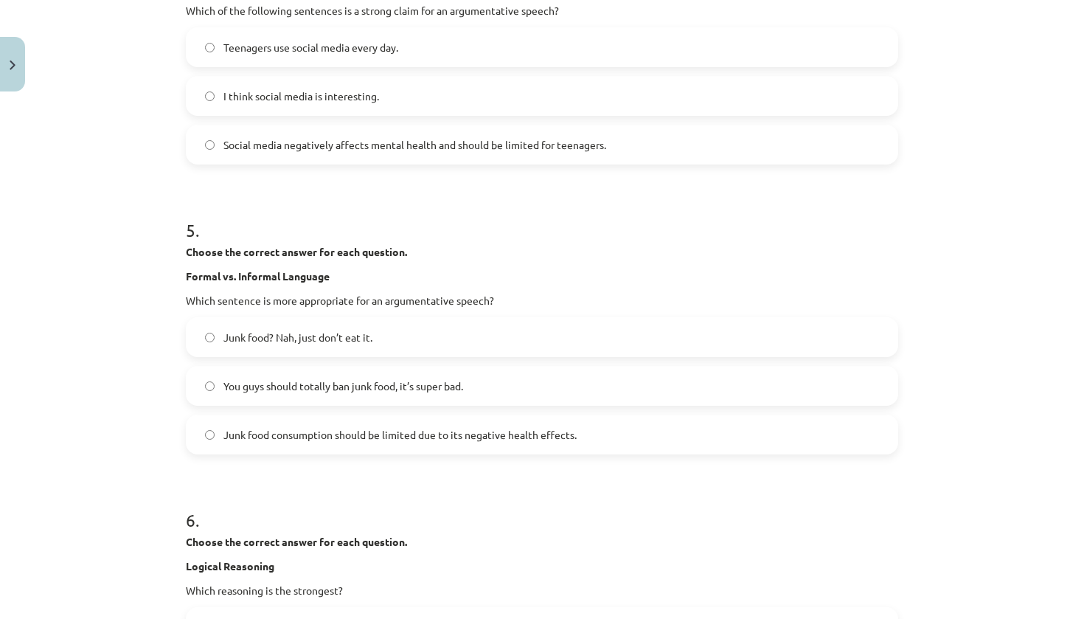
click at [506, 437] on span "Junk food consumption should be limited due to its negative health effects." at bounding box center [400, 434] width 353 height 15
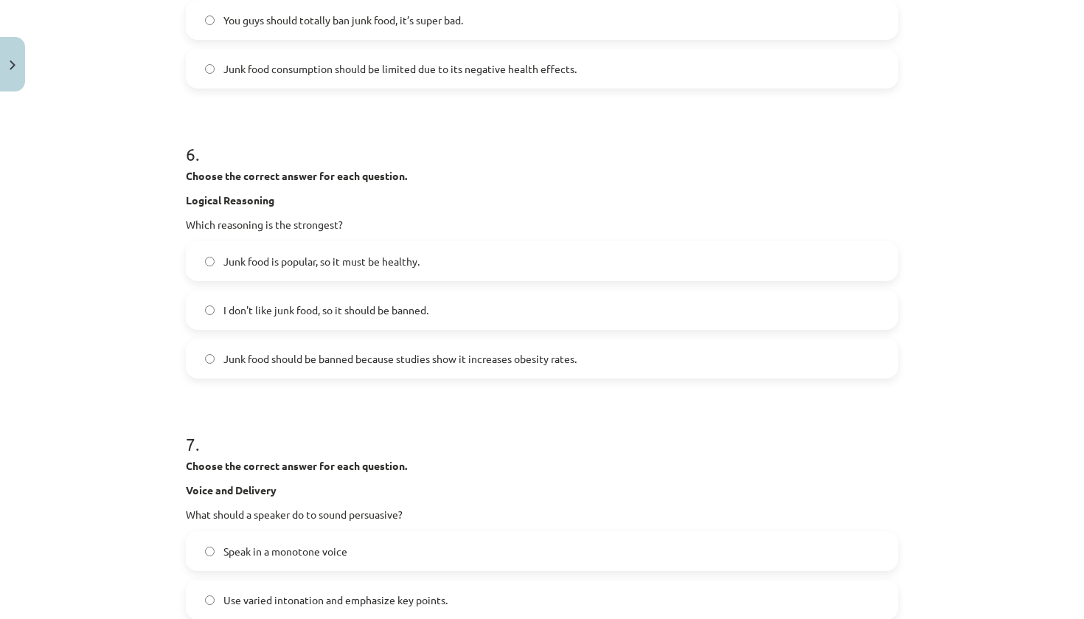
scroll to position [1771, 0]
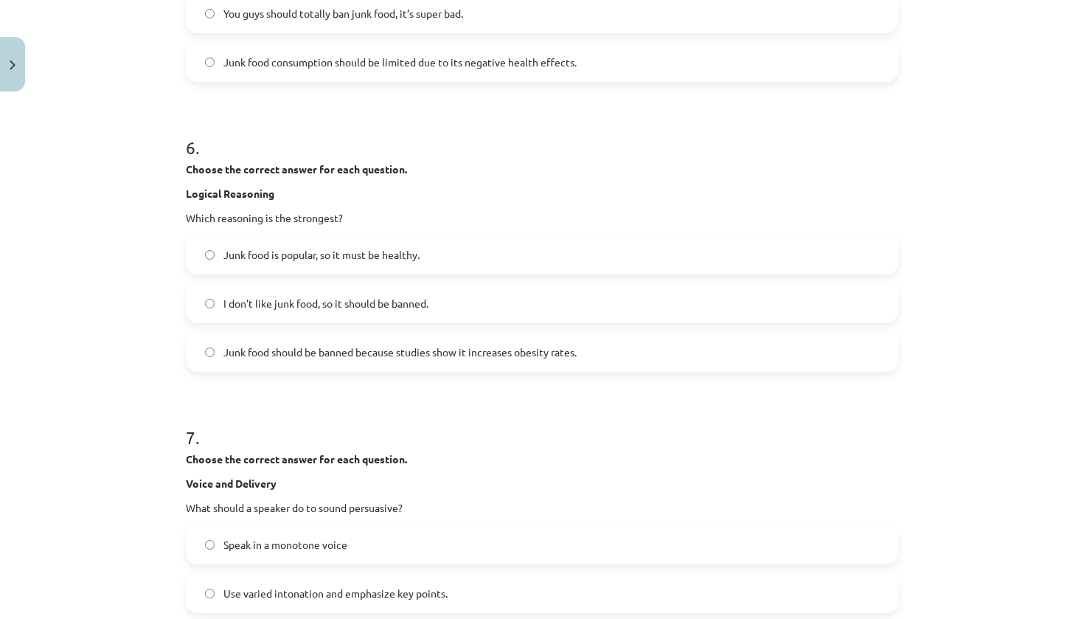
click at [506, 355] on span "Junk food should be banned because studies show it increases obesity rates." at bounding box center [400, 351] width 353 height 15
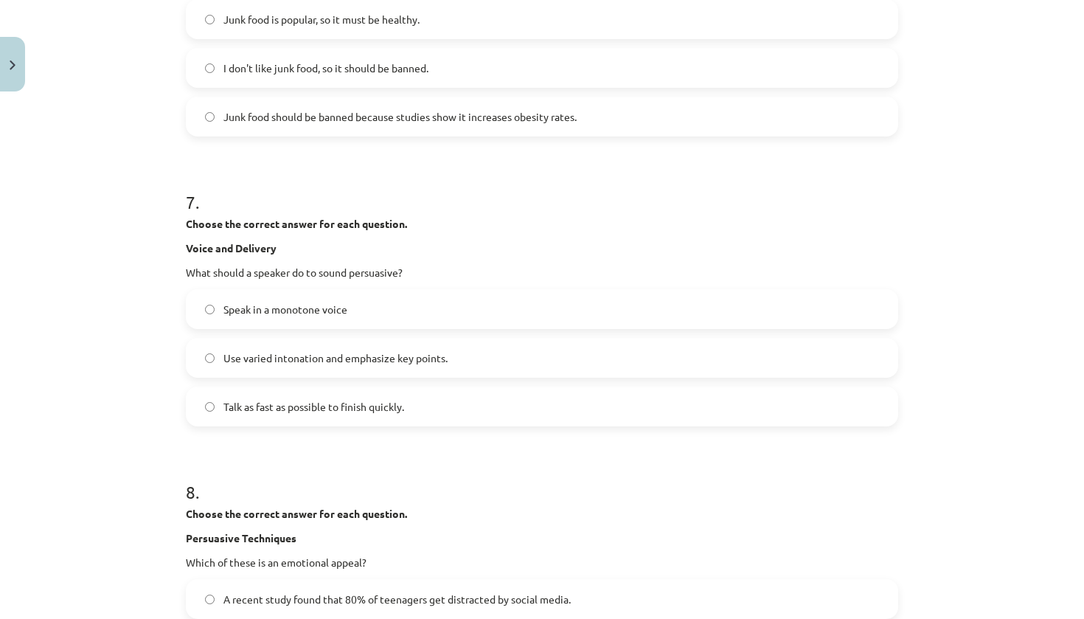
scroll to position [2040, 0]
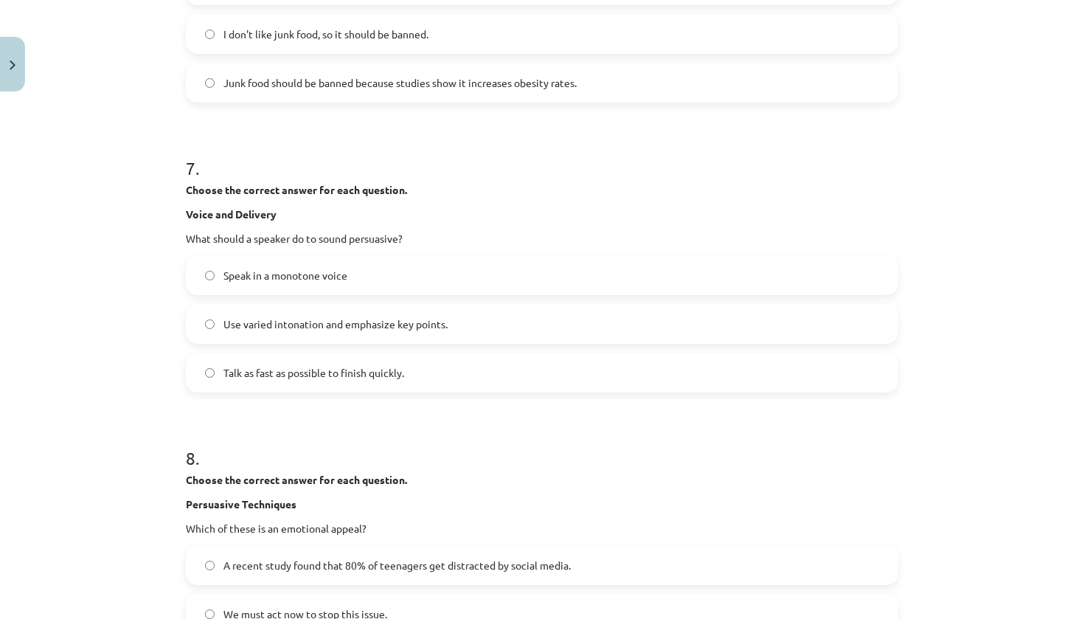
click at [514, 331] on label "Use varied intonation and emphasize key points." at bounding box center [542, 323] width 710 height 37
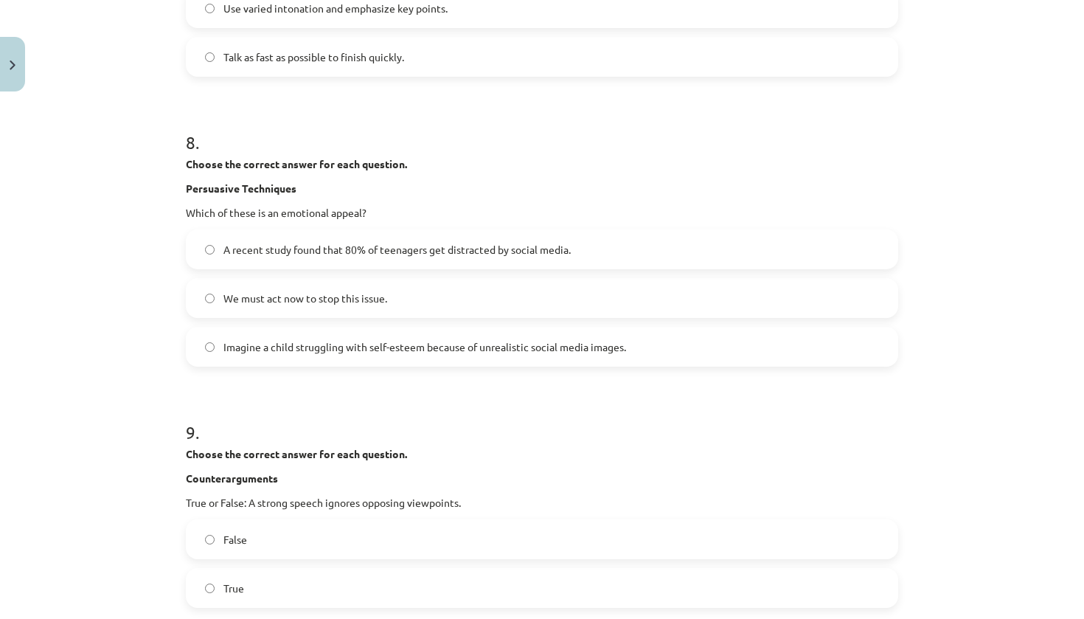
scroll to position [2359, 0]
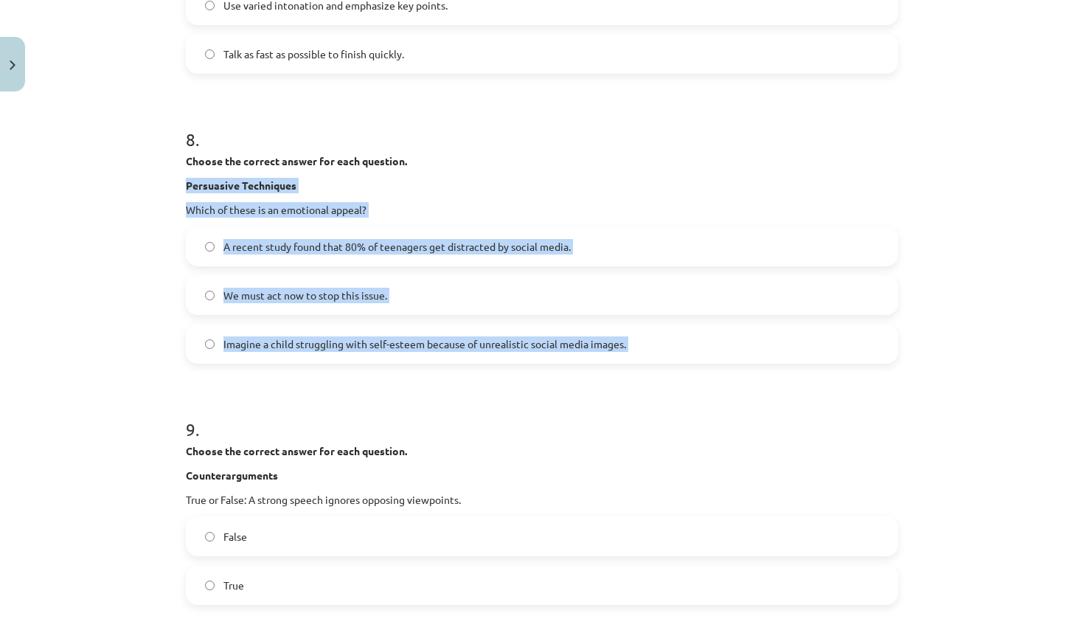
drag, startPoint x: 183, startPoint y: 175, endPoint x: 355, endPoint y: 370, distance: 260.3
copy div "Persuasive Techniques Which of these is an emotional appeal? A recent study fou…"
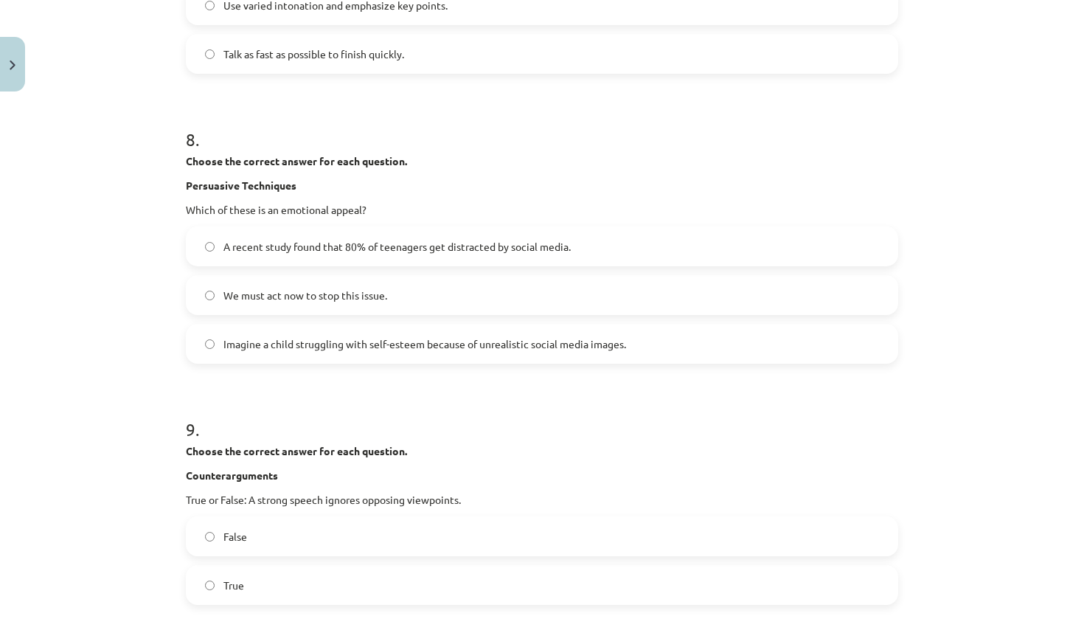
click at [679, 122] on h1 "8 ." at bounding box center [542, 126] width 713 height 46
click at [519, 344] on span "Imagine a child struggling with self-esteem because of unrealistic social media…" at bounding box center [425, 343] width 403 height 15
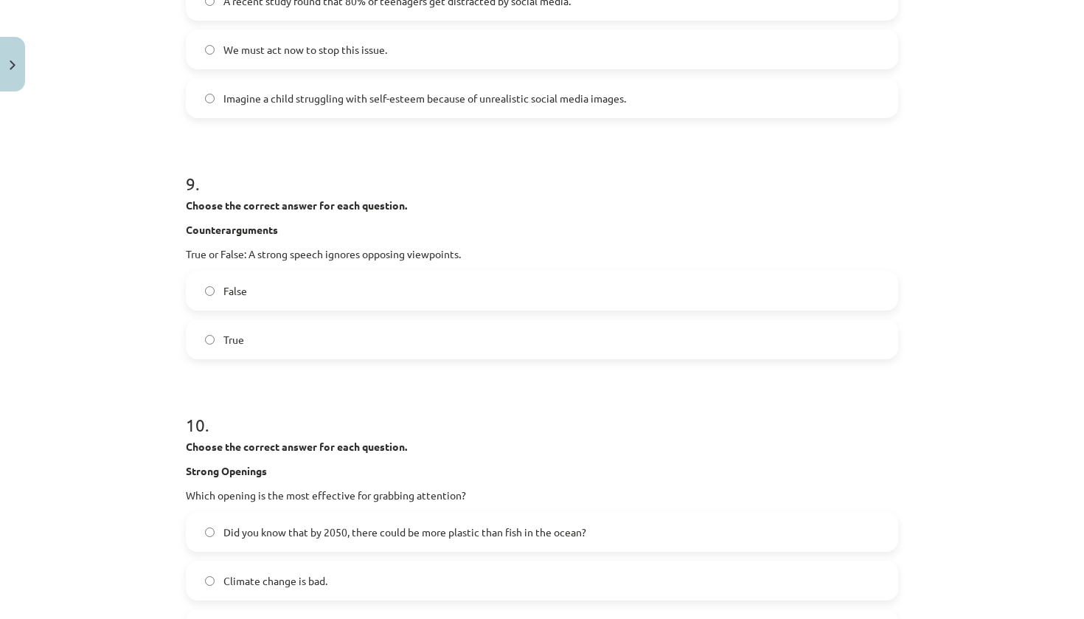
scroll to position [2605, 0]
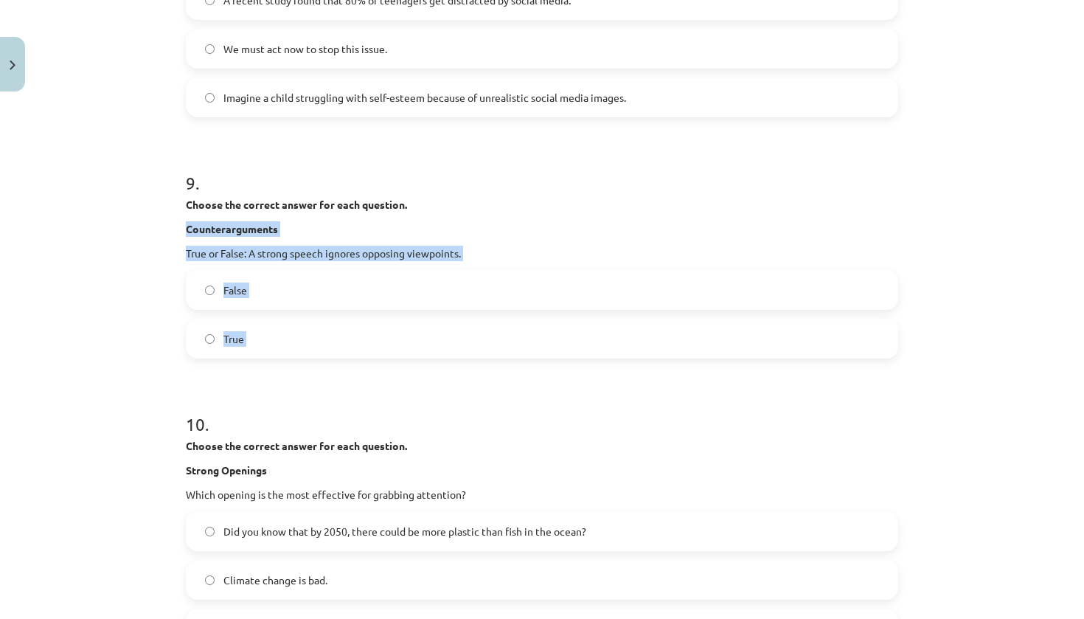
drag, startPoint x: 183, startPoint y: 232, endPoint x: 293, endPoint y: 376, distance: 181.0
copy div "Counterarguments True or False: A strong speech ignores opposing viewpoints. Fa…"
click at [553, 291] on label "False" at bounding box center [542, 289] width 710 height 37
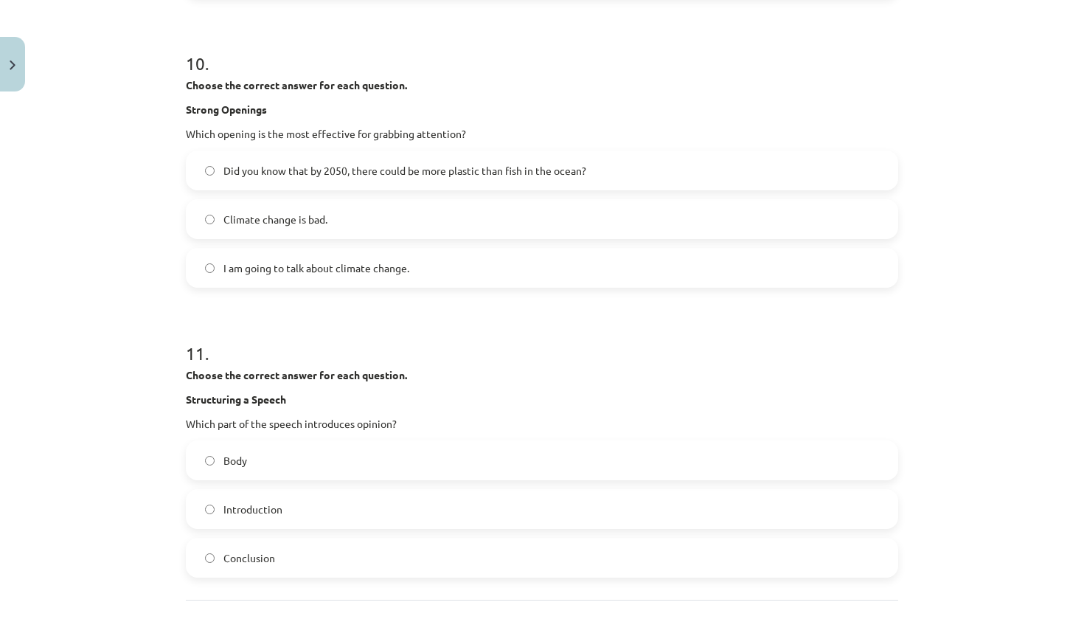
scroll to position [2965, 0]
click at [593, 185] on label "Did you know that by 2050, there could be more plastic than fish in the ocean?" at bounding box center [542, 171] width 710 height 37
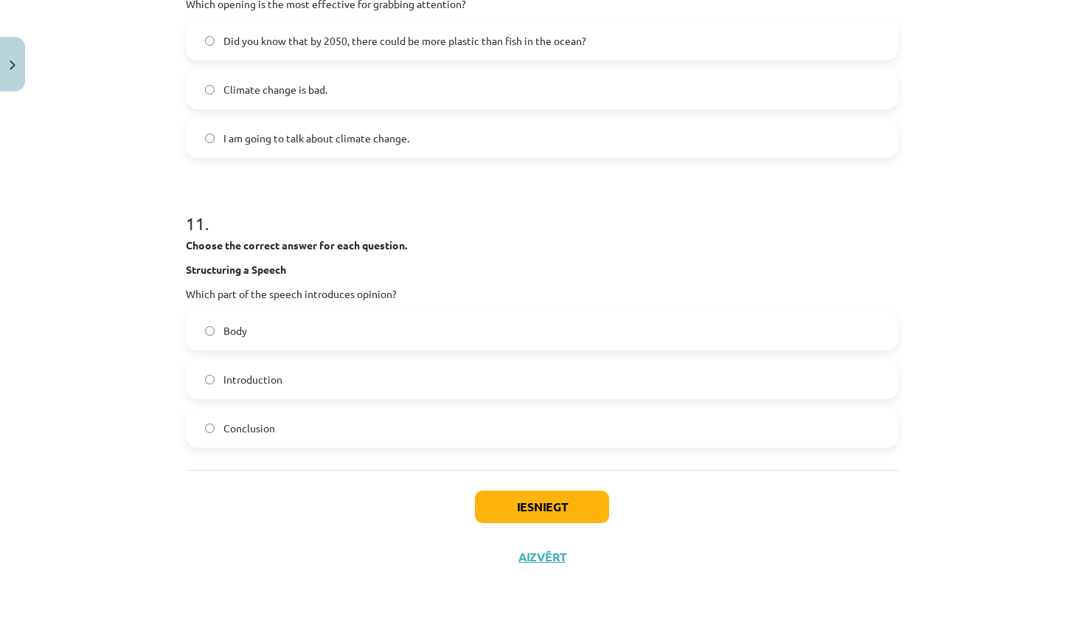
scroll to position [3098, 0]
click at [342, 426] on label "Conclusion" at bounding box center [542, 427] width 710 height 37
click at [530, 511] on button "Iesniegt" at bounding box center [542, 507] width 134 height 32
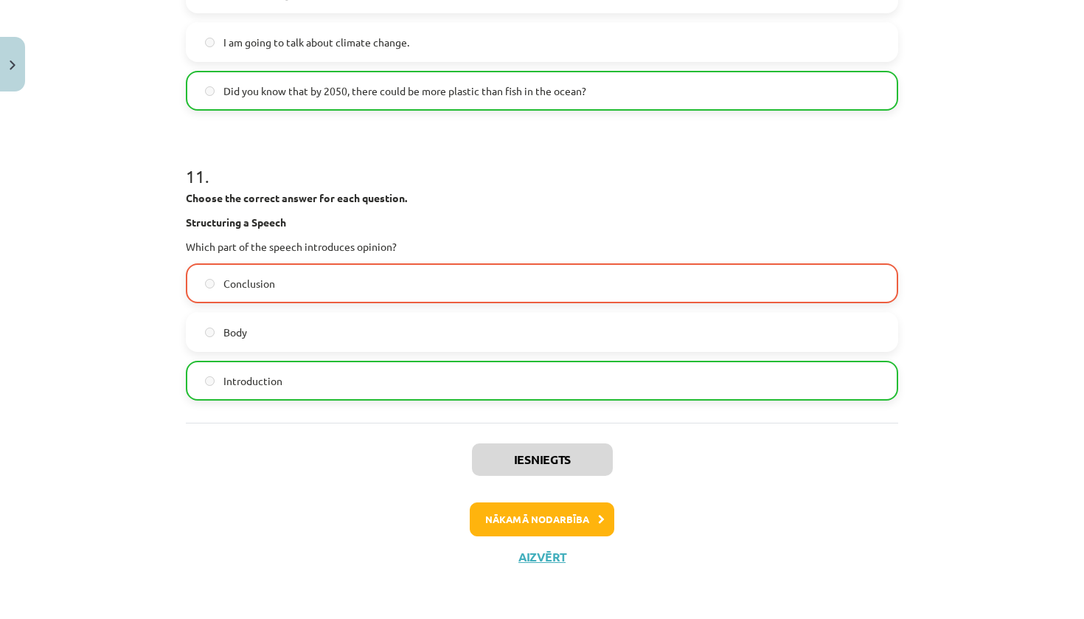
scroll to position [3145, 0]
click at [351, 274] on label "Conclusion" at bounding box center [542, 283] width 710 height 37
click at [538, 512] on button "Nākamā nodarbība" at bounding box center [542, 519] width 145 height 34
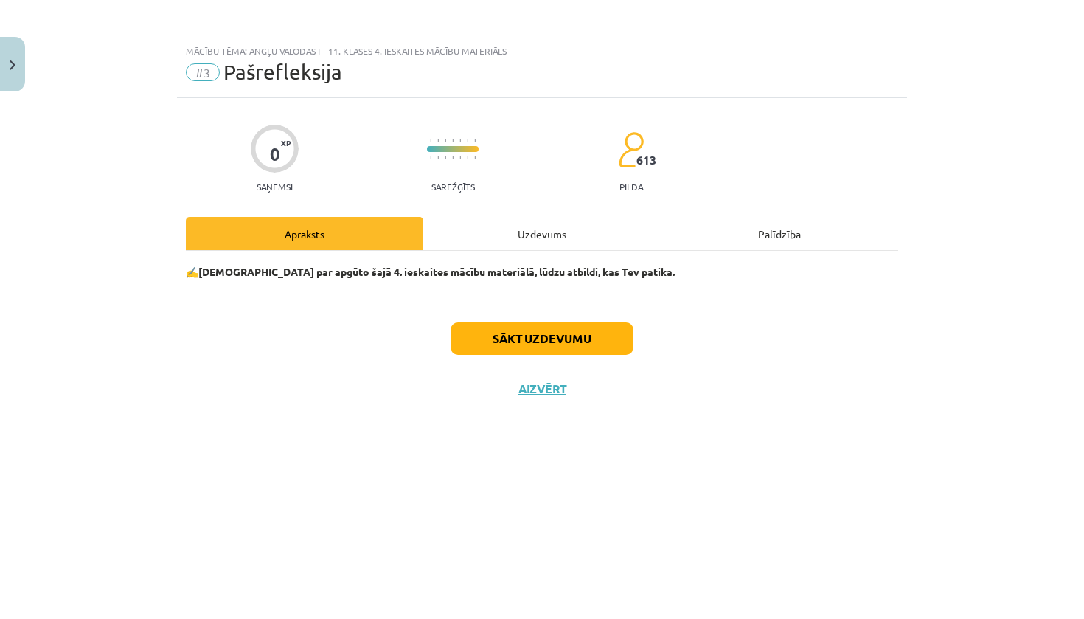
click at [528, 334] on button "Sākt uzdevumu" at bounding box center [542, 338] width 183 height 32
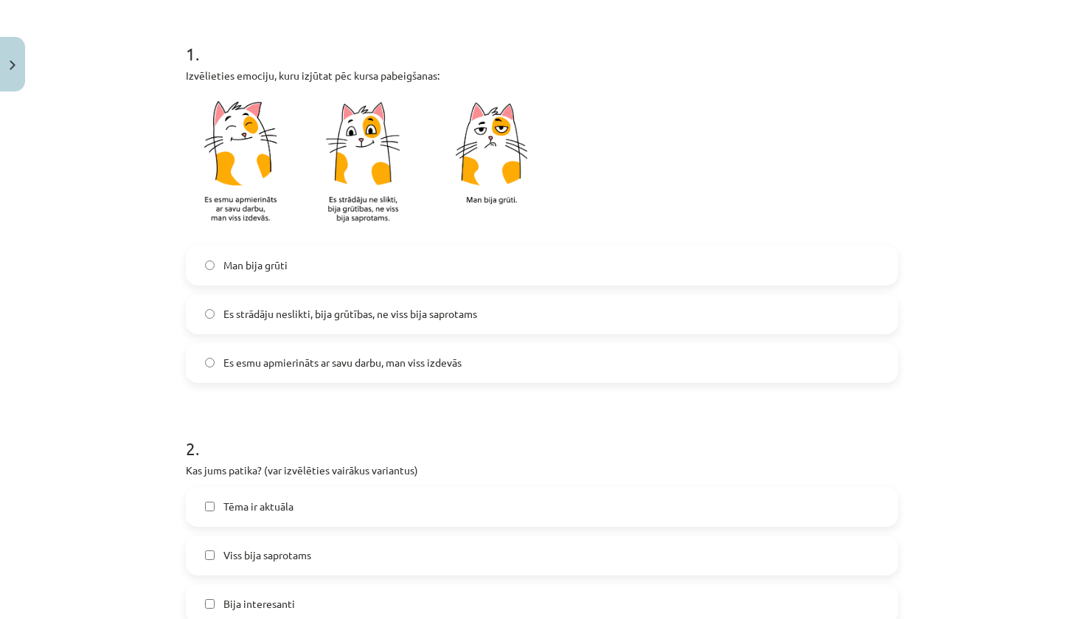
scroll to position [277, 0]
click at [412, 322] on label "Es strādāju neslikti, bija grūtības, ne viss bija saprotams" at bounding box center [542, 313] width 710 height 37
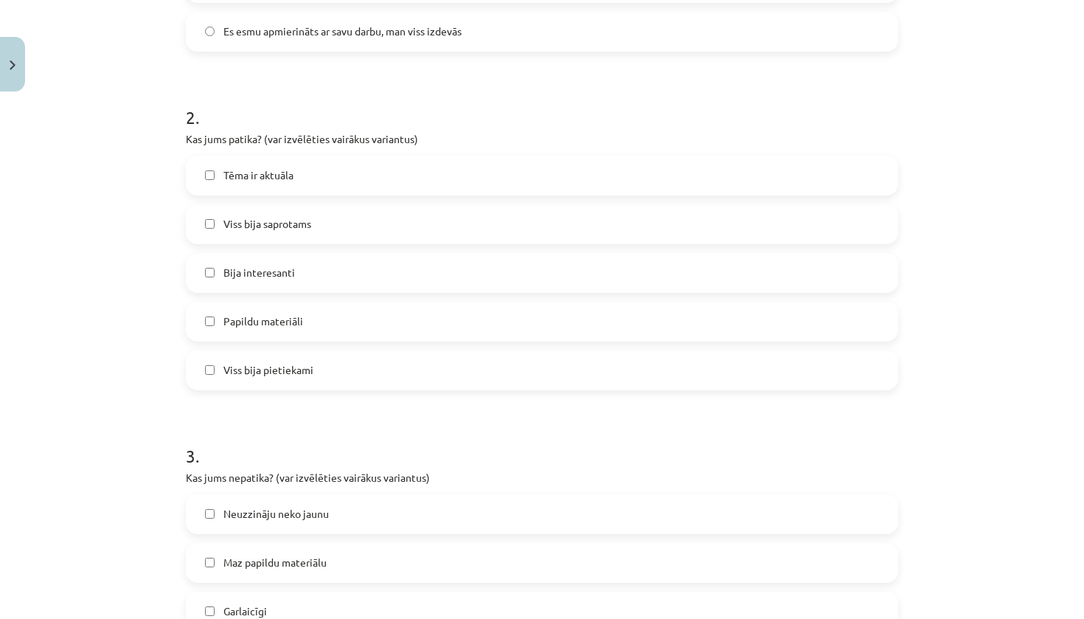
scroll to position [608, 0]
click at [406, 171] on label "Tēma ir aktuāla" at bounding box center [542, 174] width 710 height 37
click at [359, 277] on label "Bija interesanti" at bounding box center [542, 272] width 710 height 37
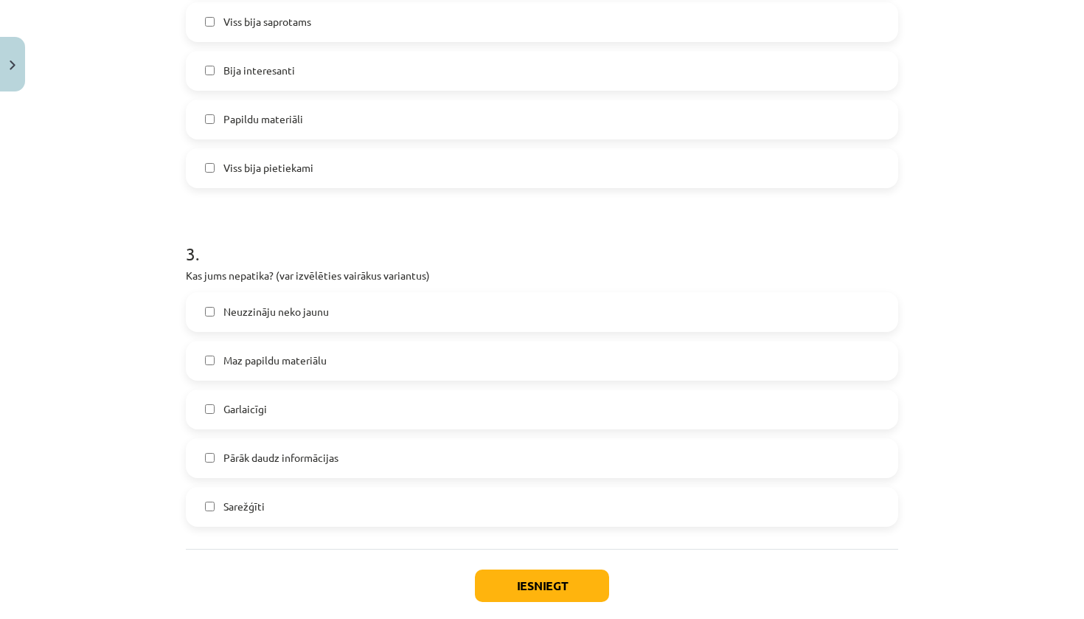
scroll to position [840, 0]
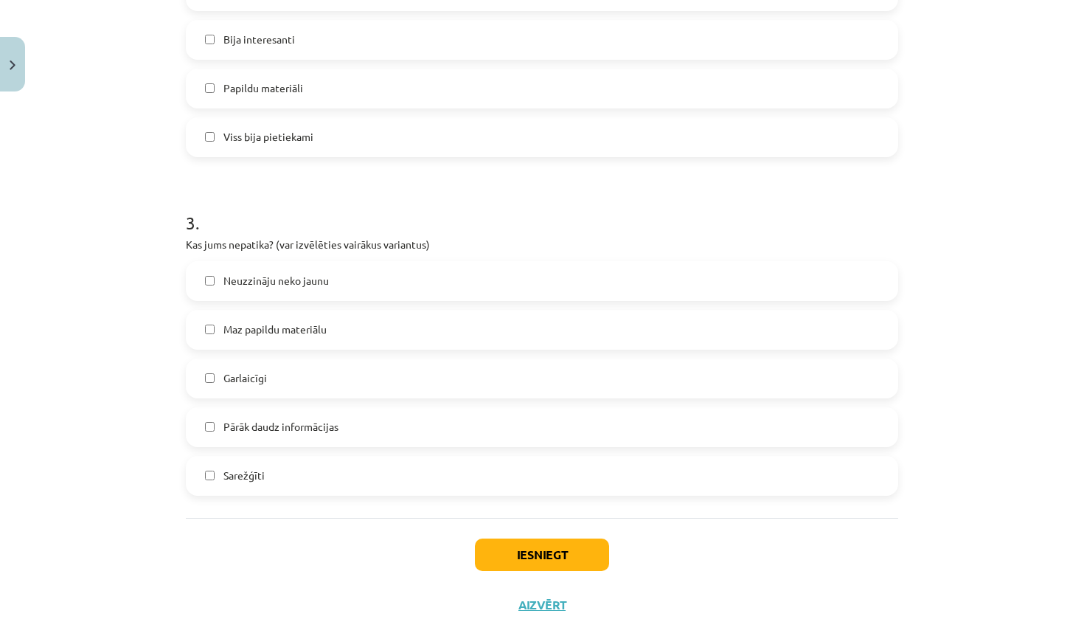
click at [312, 334] on span "Maz papildu materiālu" at bounding box center [275, 329] width 103 height 15
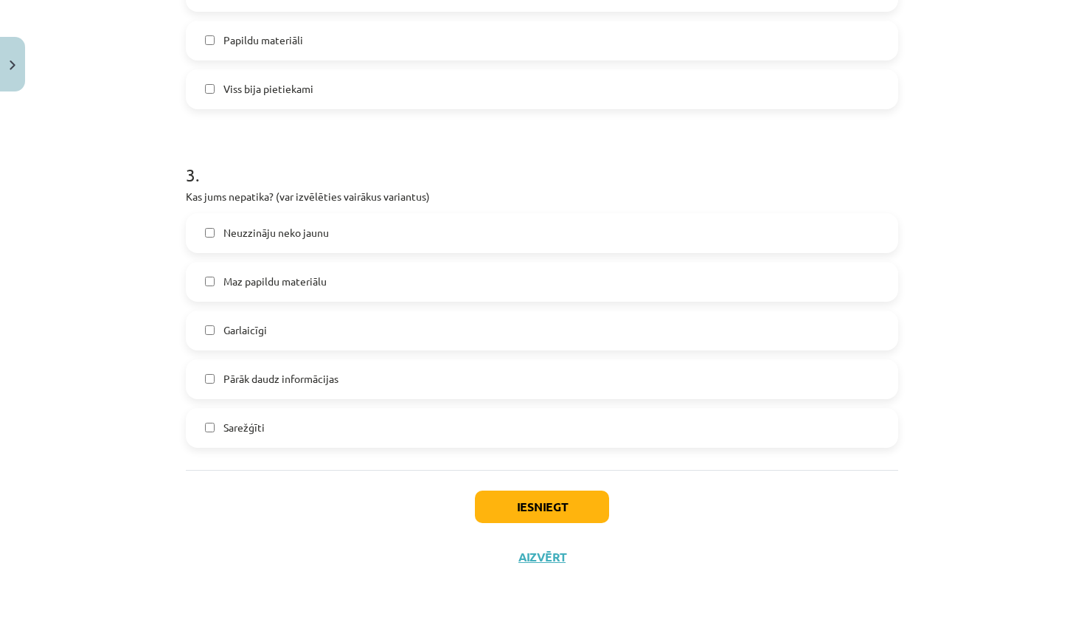
scroll to position [890, 0]
click at [469, 235] on label "Neuzzināju neko jaunu" at bounding box center [542, 233] width 710 height 37
click at [537, 496] on button "Iesniegt" at bounding box center [542, 507] width 134 height 32
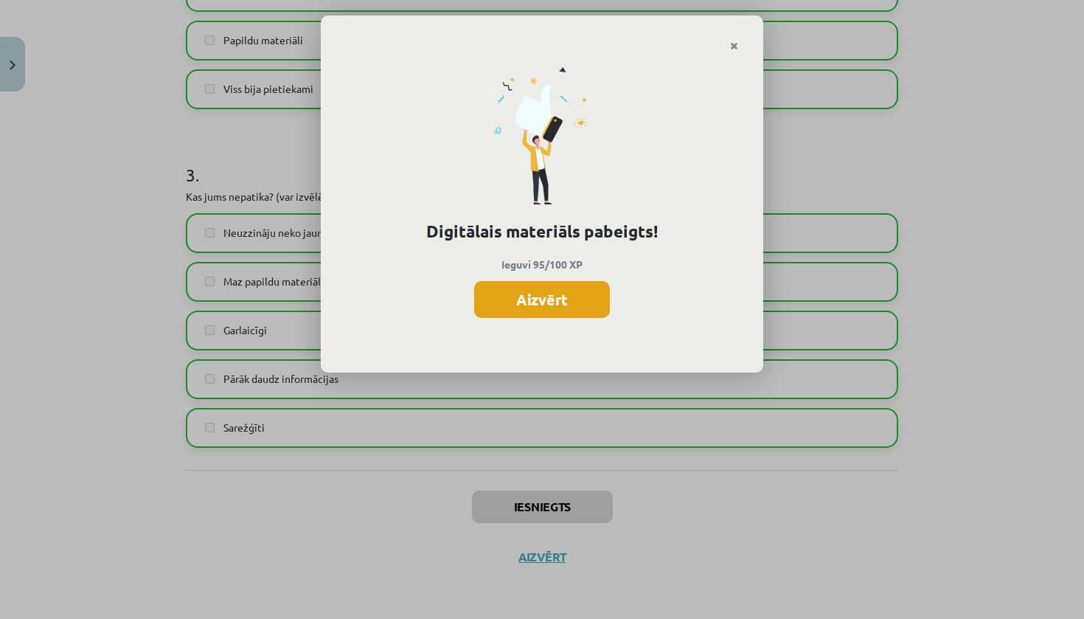
click at [575, 311] on button "Aizvērt" at bounding box center [542, 299] width 136 height 37
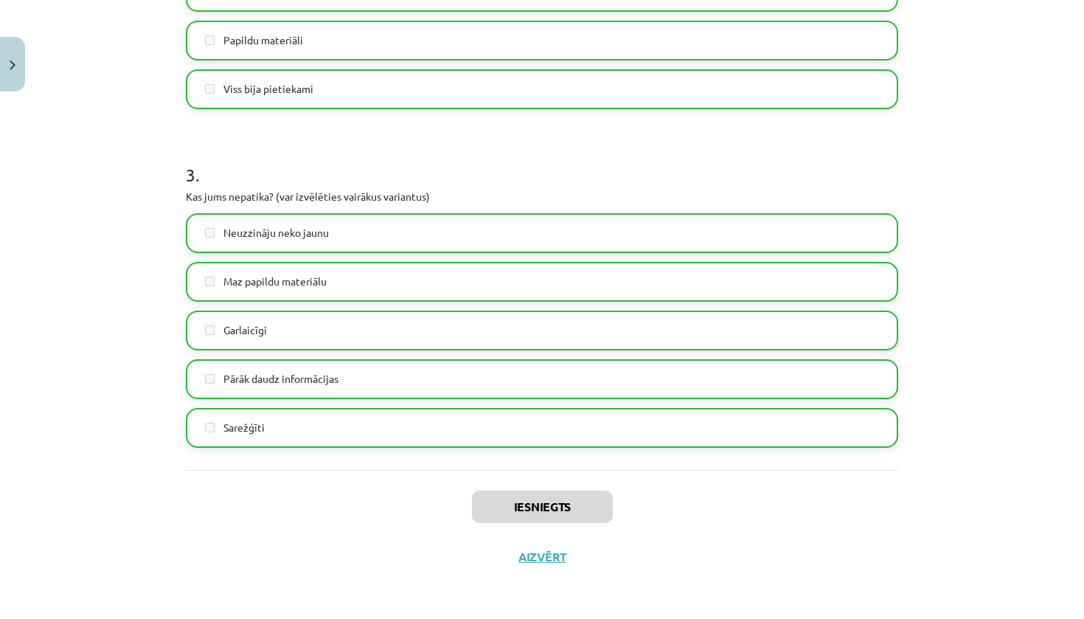
click at [541, 555] on button "Aizvērt" at bounding box center [542, 557] width 56 height 15
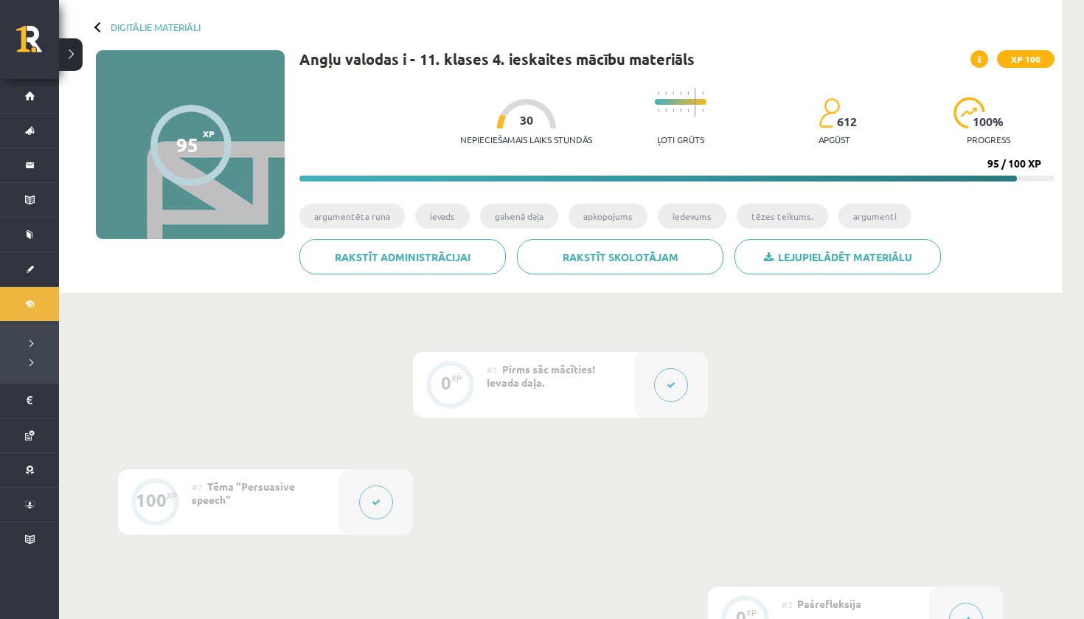
scroll to position [69, 0]
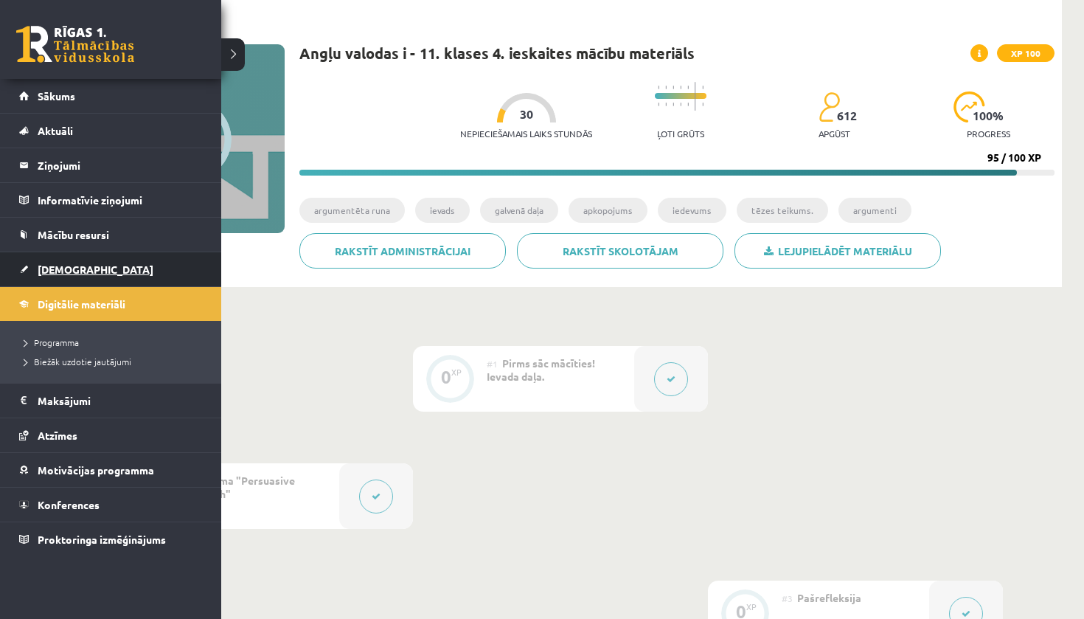
click at [79, 271] on span "[DEMOGRAPHIC_DATA]" at bounding box center [96, 269] width 116 height 13
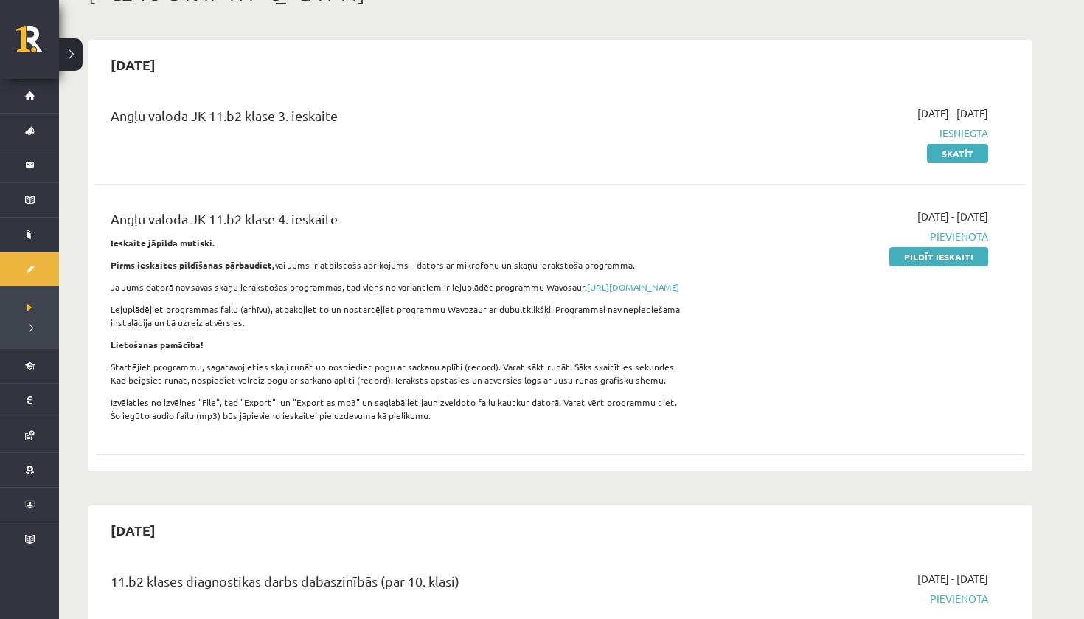
scroll to position [114, 0]
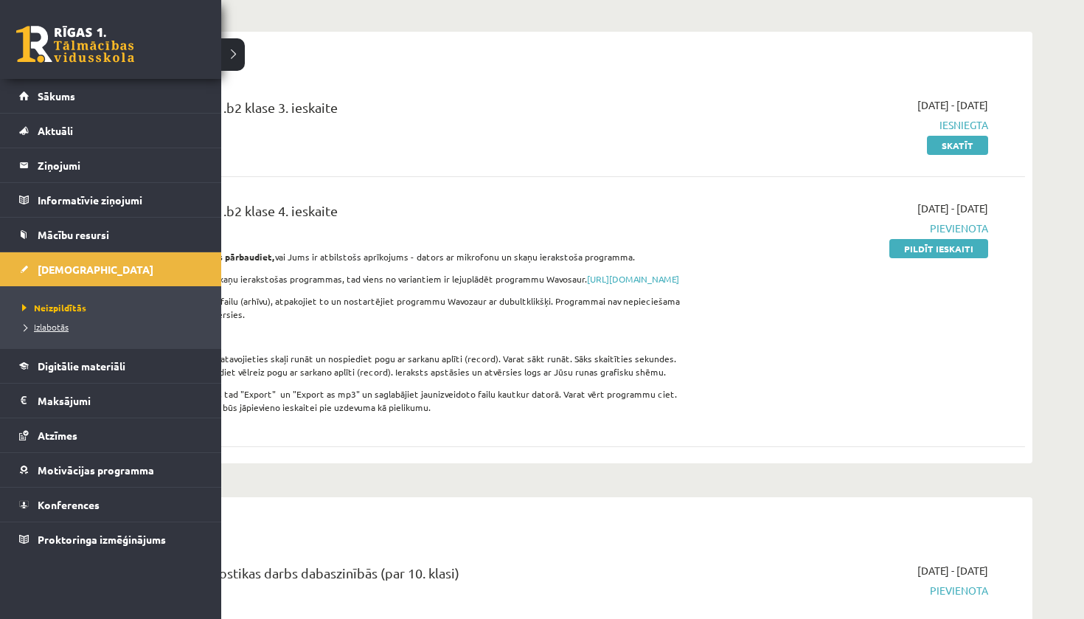
click at [58, 325] on span "Izlabotās" at bounding box center [43, 327] width 50 height 12
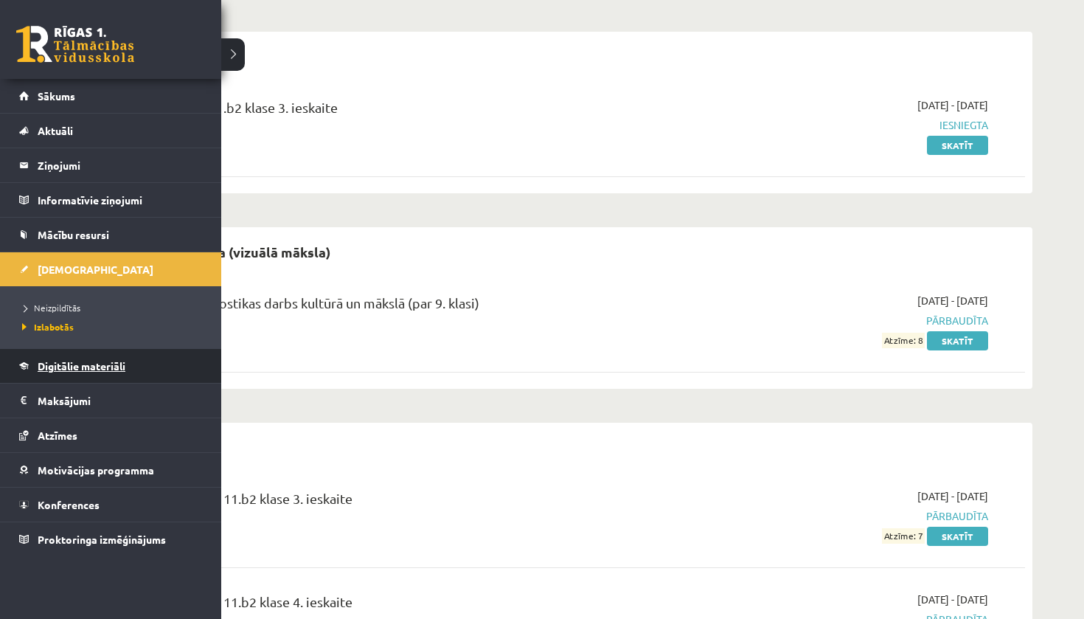
click at [77, 374] on link "Digitālie materiāli" at bounding box center [111, 366] width 184 height 34
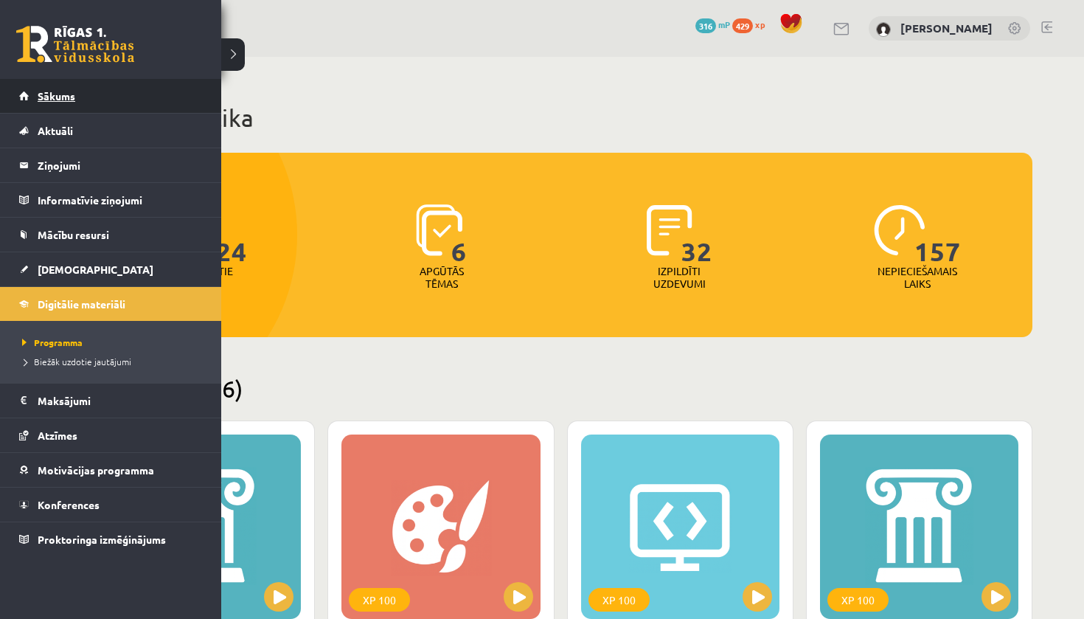
click at [98, 94] on link "Sākums" at bounding box center [111, 96] width 184 height 34
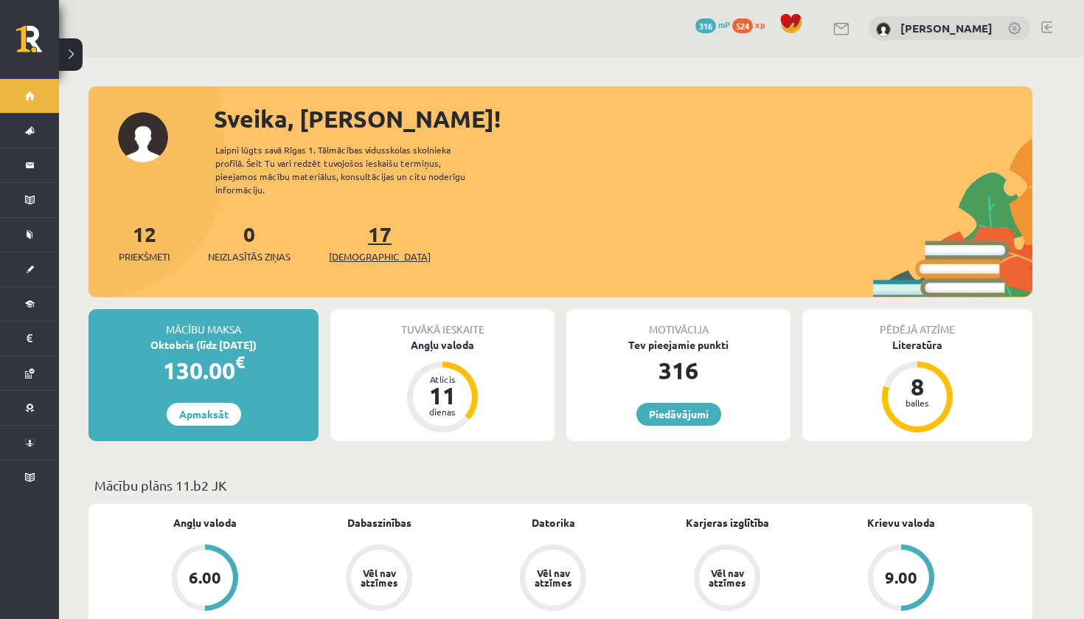
click at [373, 249] on span "[DEMOGRAPHIC_DATA]" at bounding box center [380, 256] width 102 height 15
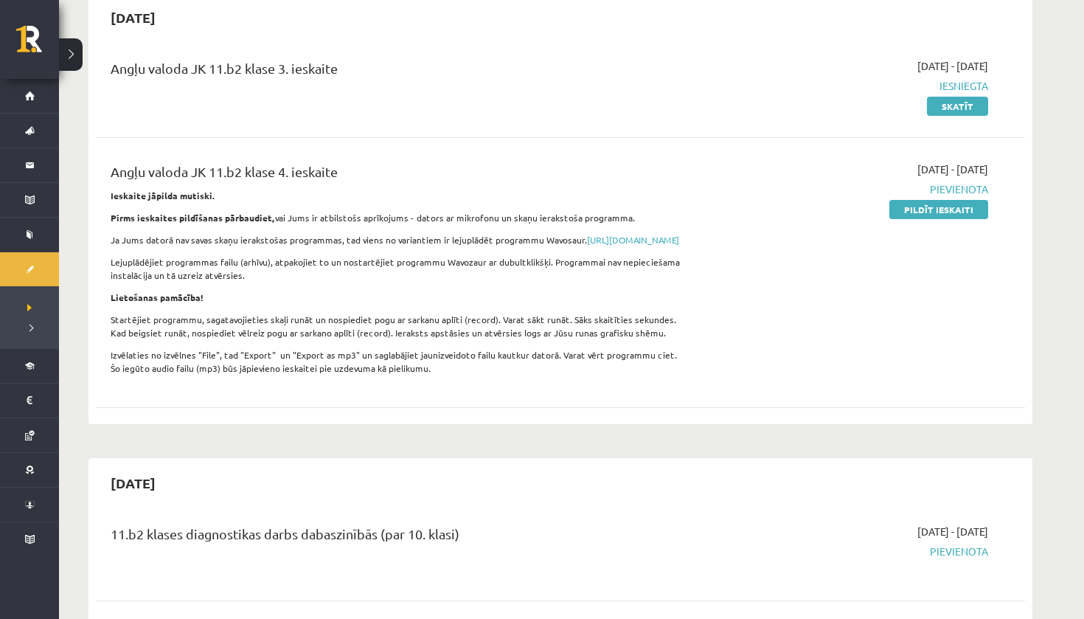
scroll to position [153, 0]
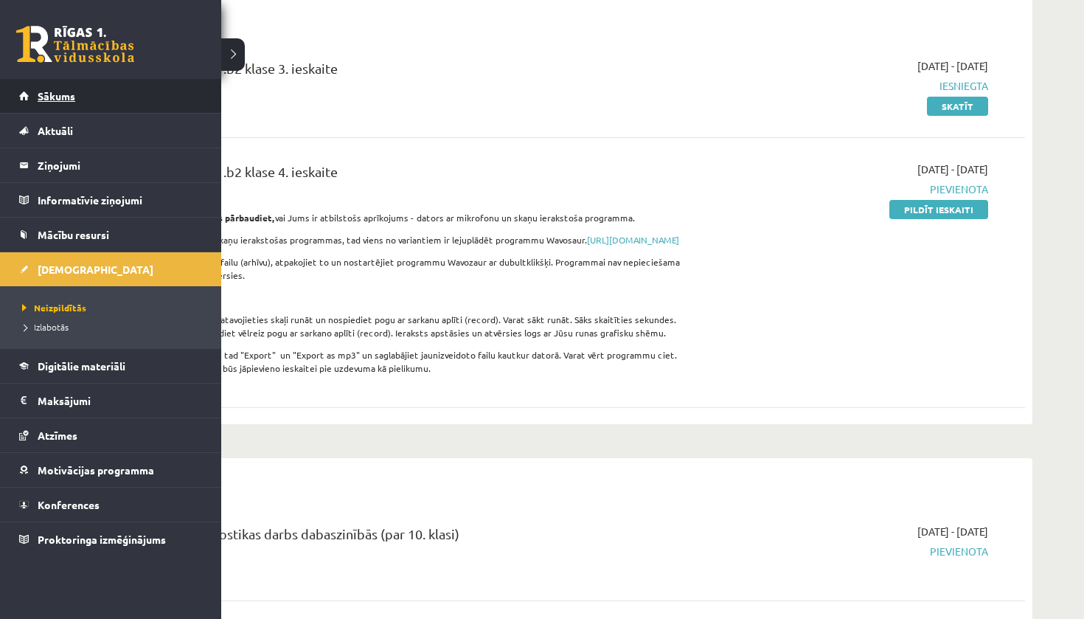
click at [24, 99] on link "Sākums" at bounding box center [111, 96] width 184 height 34
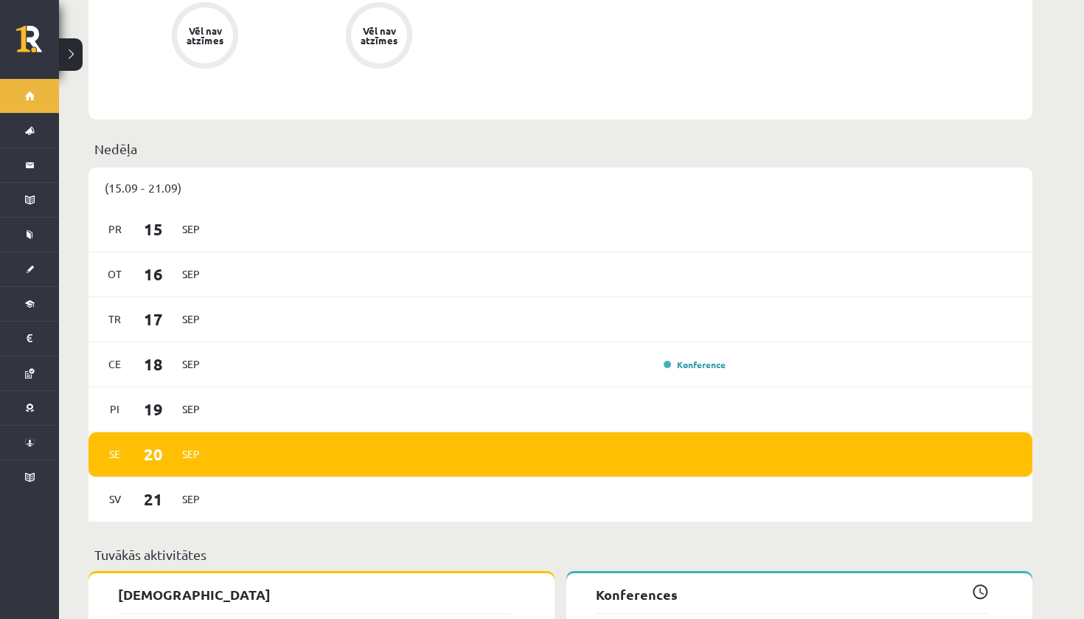
scroll to position [814, 0]
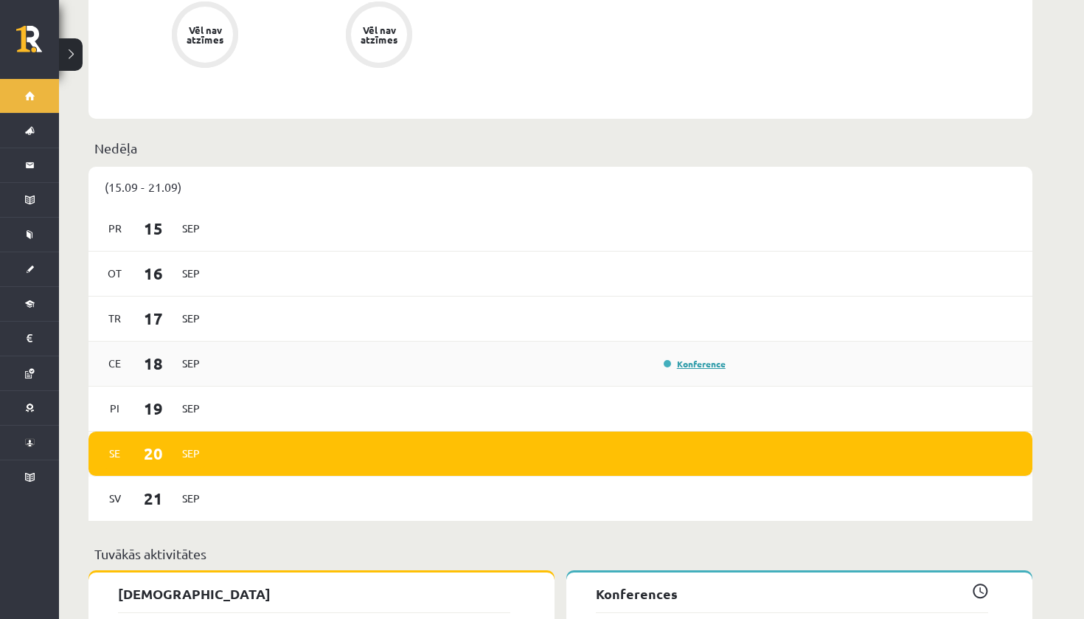
click at [702, 358] on link "Konference" at bounding box center [695, 364] width 62 height 12
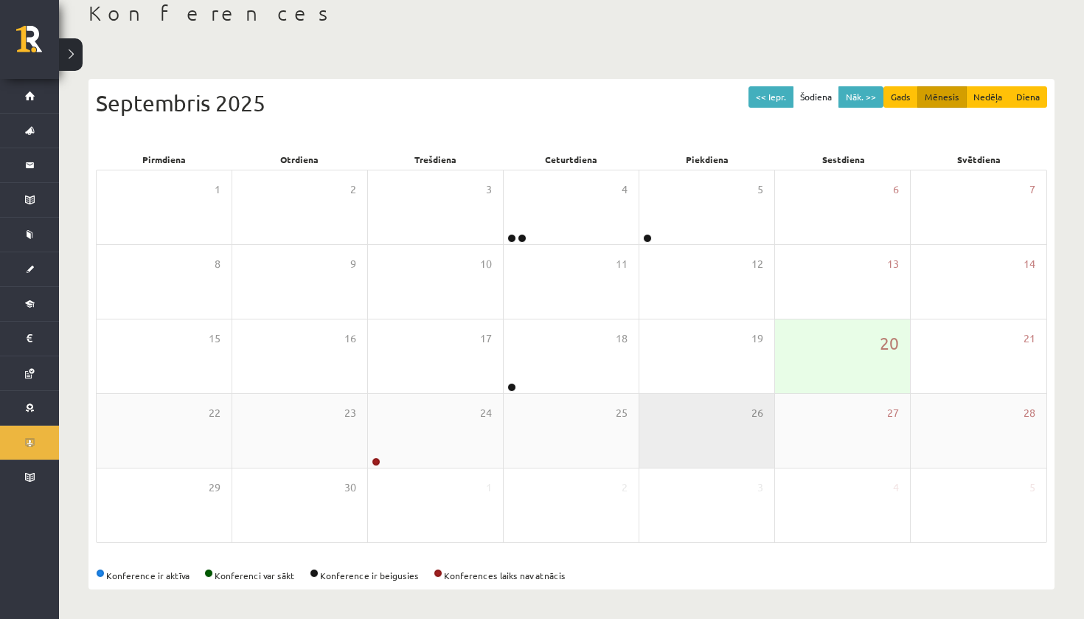
scroll to position [86, 0]
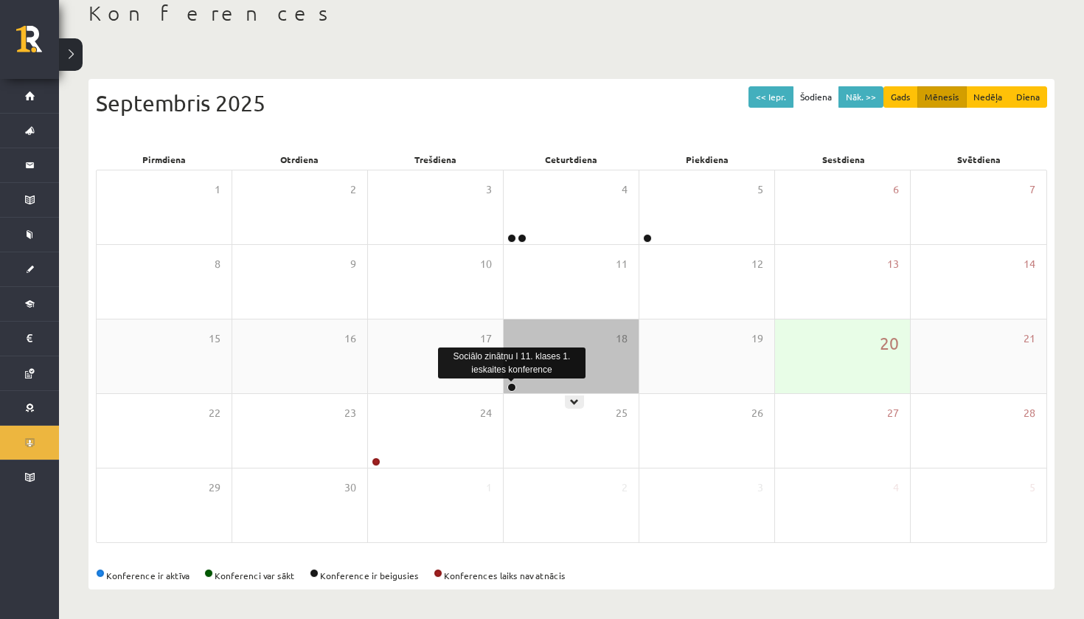
click at [510, 388] on link at bounding box center [512, 387] width 9 height 9
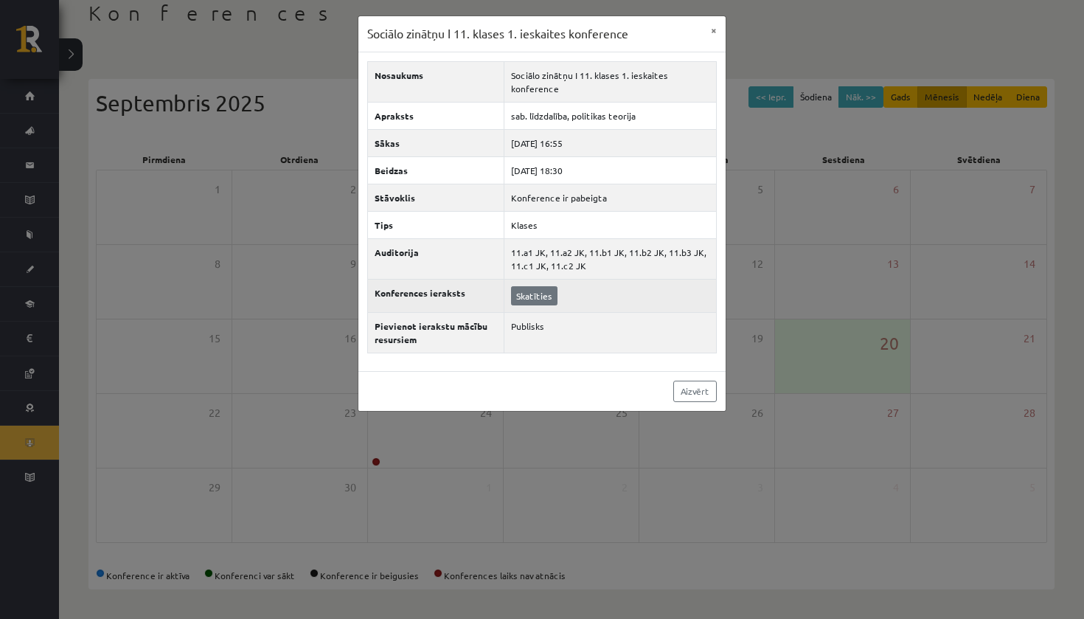
click at [526, 286] on link "Skatīties" at bounding box center [534, 295] width 46 height 19
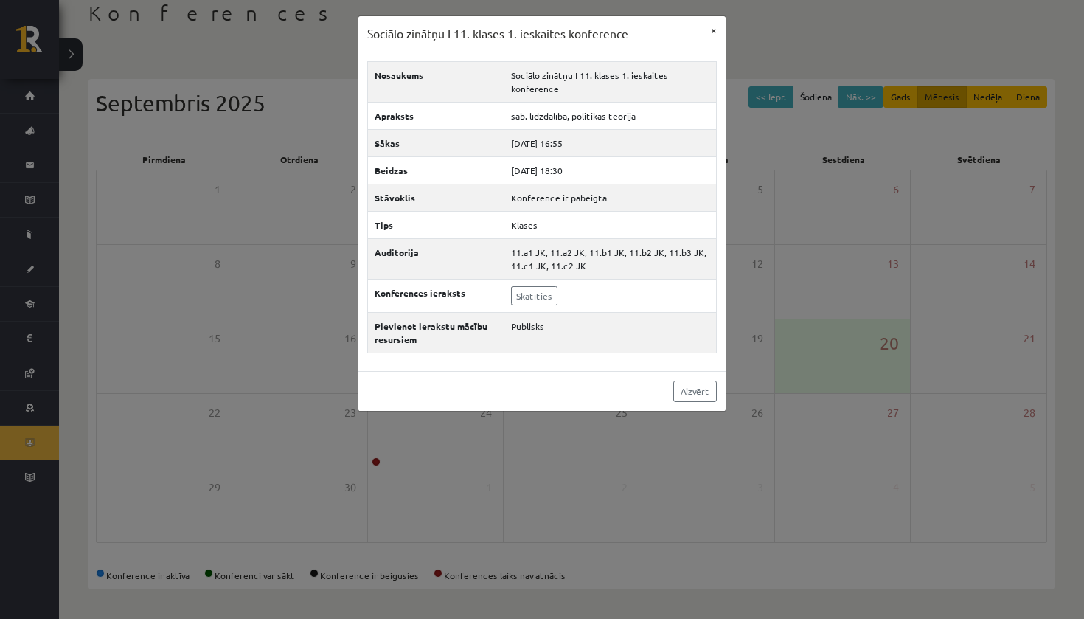
click at [709, 30] on button "×" at bounding box center [714, 30] width 24 height 28
